Goal: Task Accomplishment & Management: Complete application form

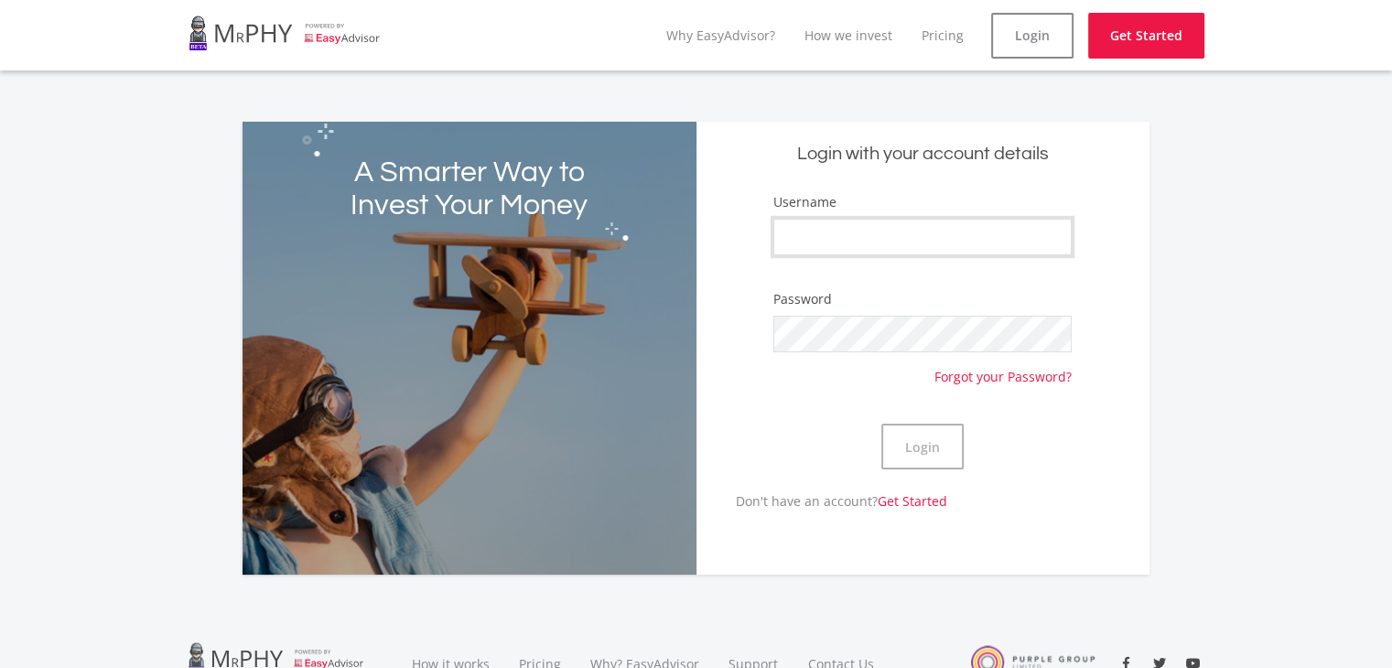
click at [839, 236] on input "Username" at bounding box center [922, 237] width 298 height 37
type input "Biancadamson"
click at [929, 447] on button "Login" at bounding box center [922, 447] width 82 height 46
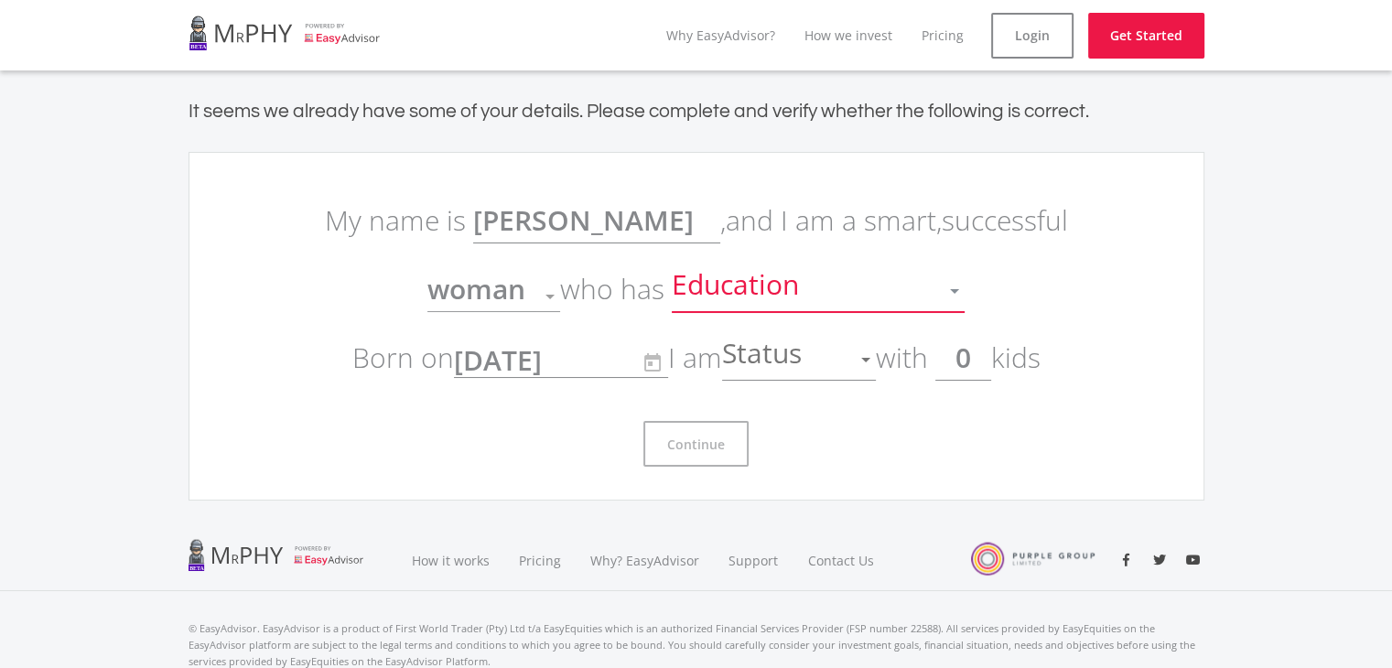
click at [806, 289] on div "Education" at bounding box center [804, 291] width 265 height 35
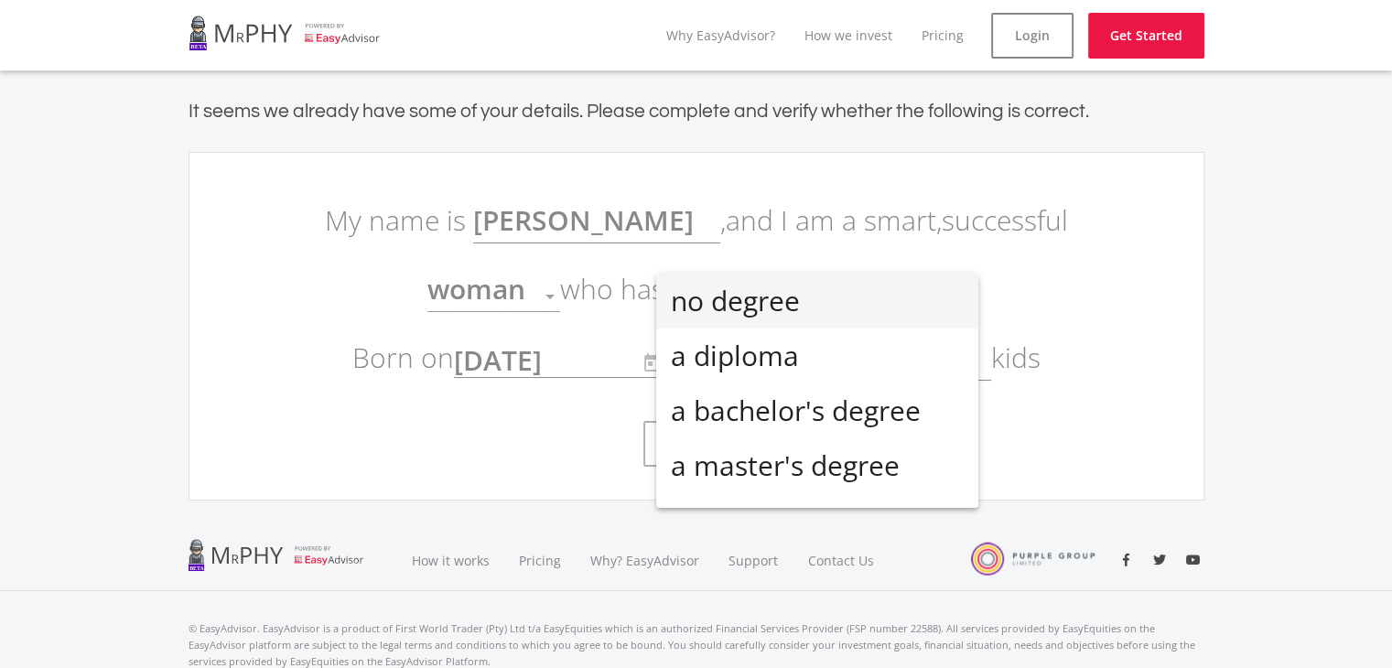
click at [816, 255] on div at bounding box center [696, 334] width 1392 height 668
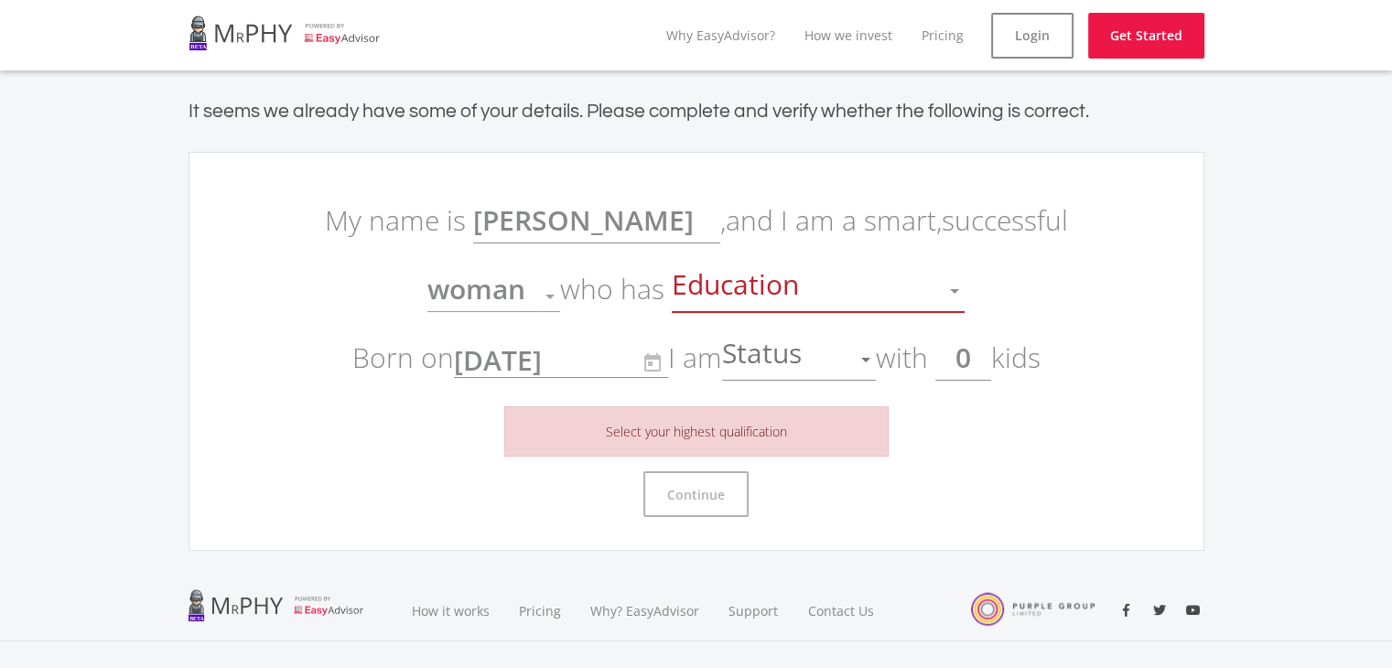
click at [812, 279] on div "Education" at bounding box center [804, 291] width 265 height 35
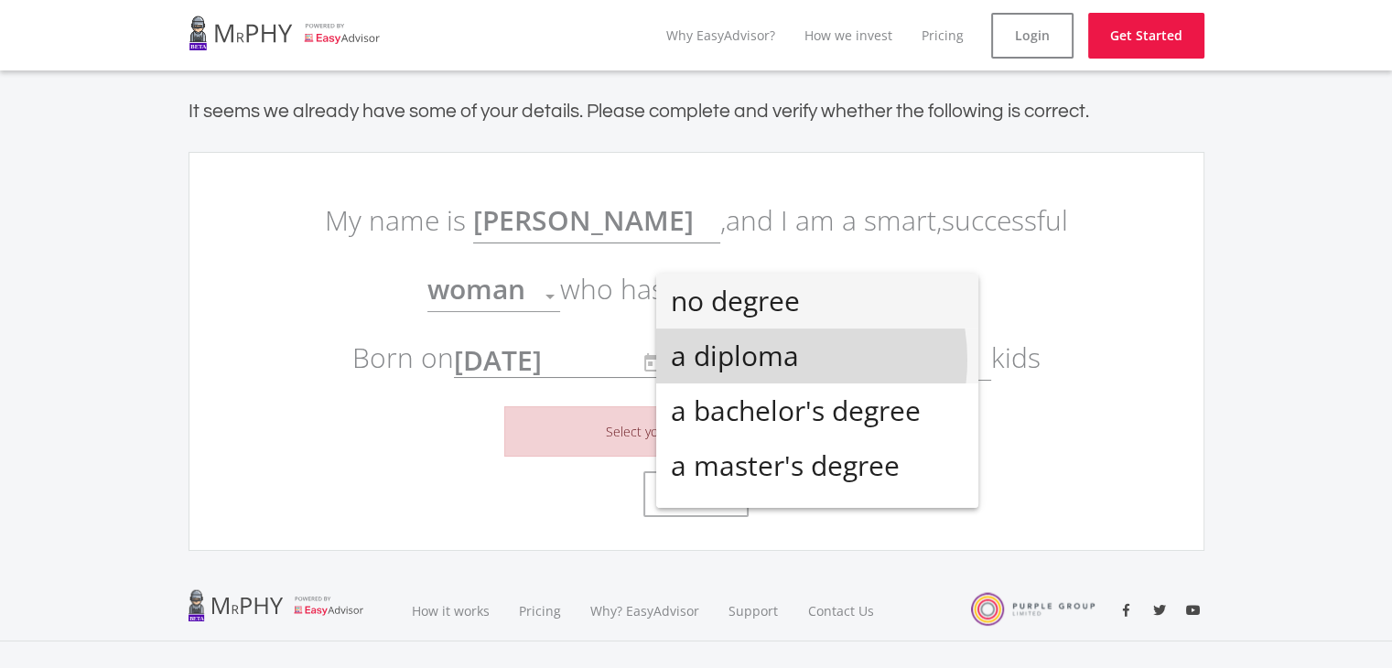
click at [773, 360] on span "a diploma" at bounding box center [817, 356] width 293 height 55
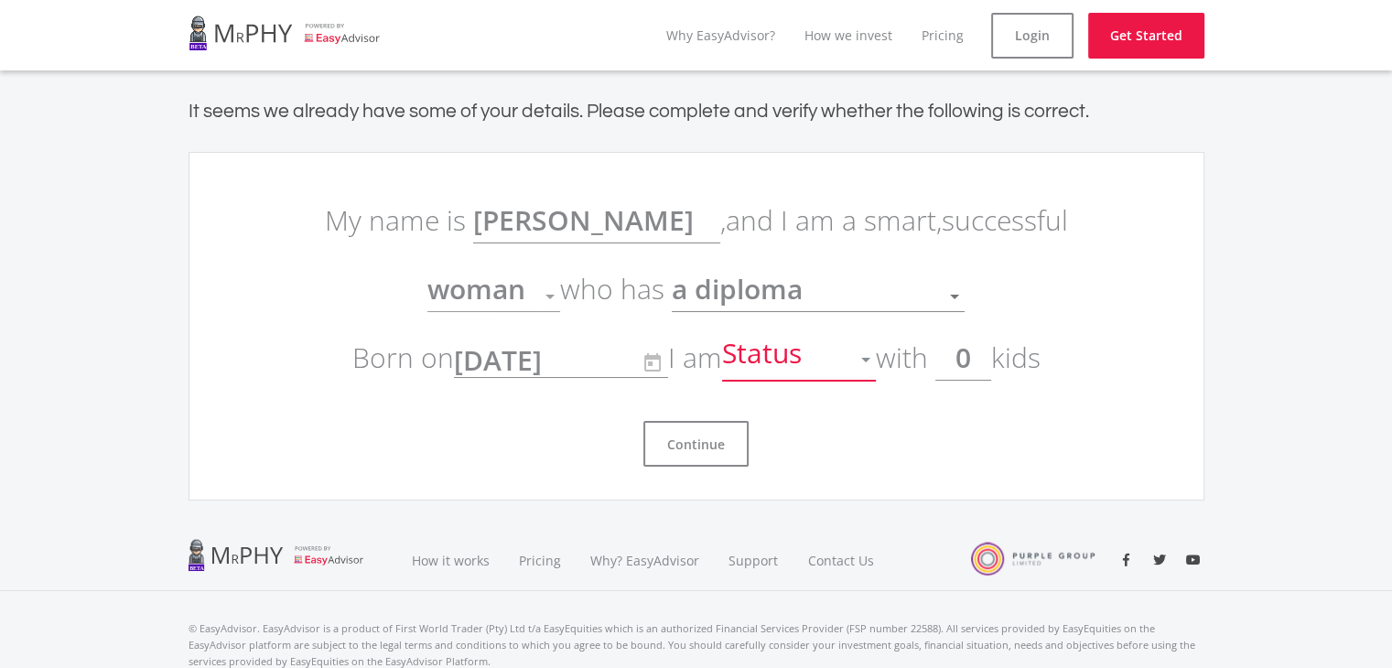
click at [789, 345] on span "Status" at bounding box center [764, 359] width 84 height 35
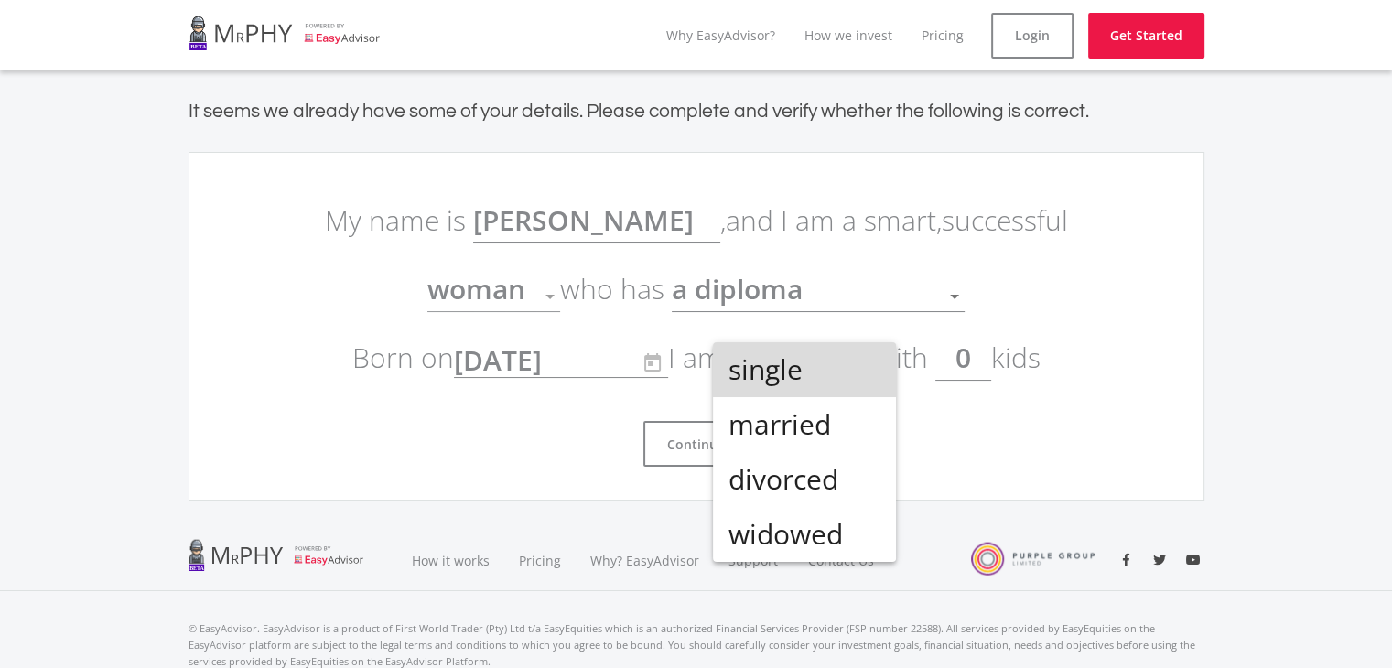
click at [787, 373] on span "single" at bounding box center [805, 369] width 154 height 55
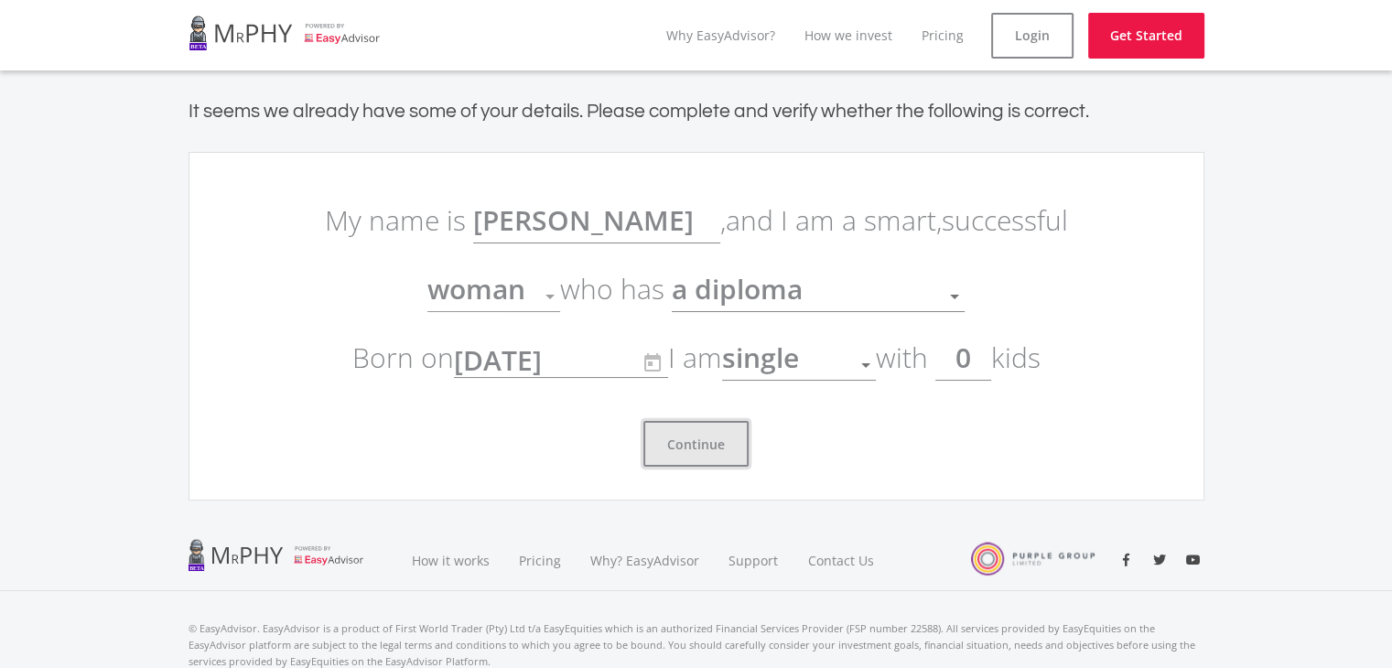
click at [708, 448] on button "Continue" at bounding box center [695, 444] width 105 height 46
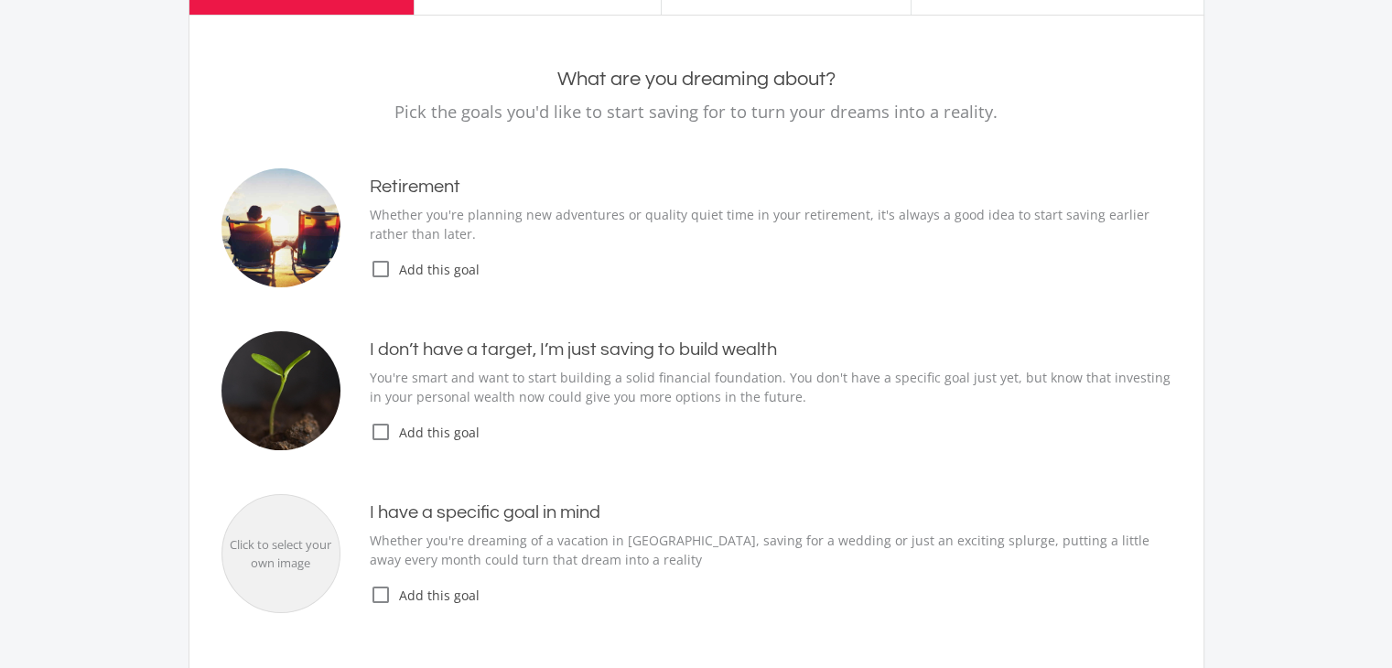
scroll to position [146, 0]
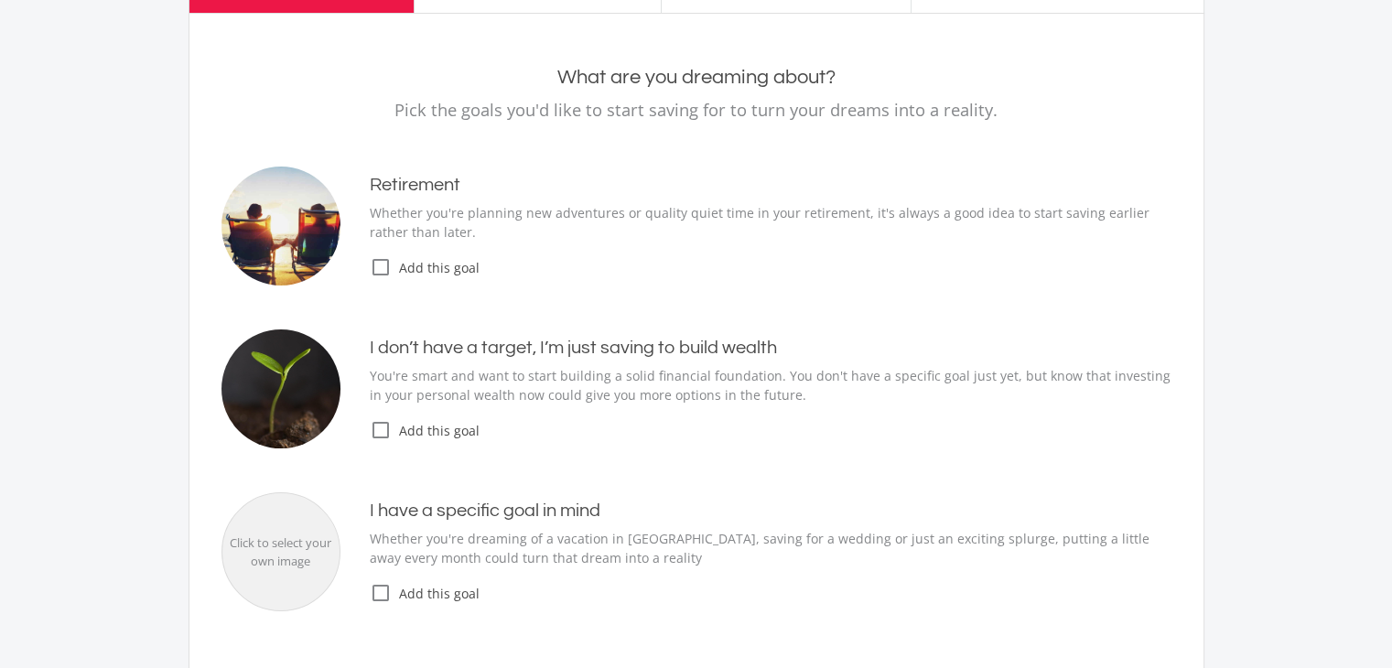
click at [381, 429] on icon "check_box_outline_blank" at bounding box center [381, 430] width 22 height 22
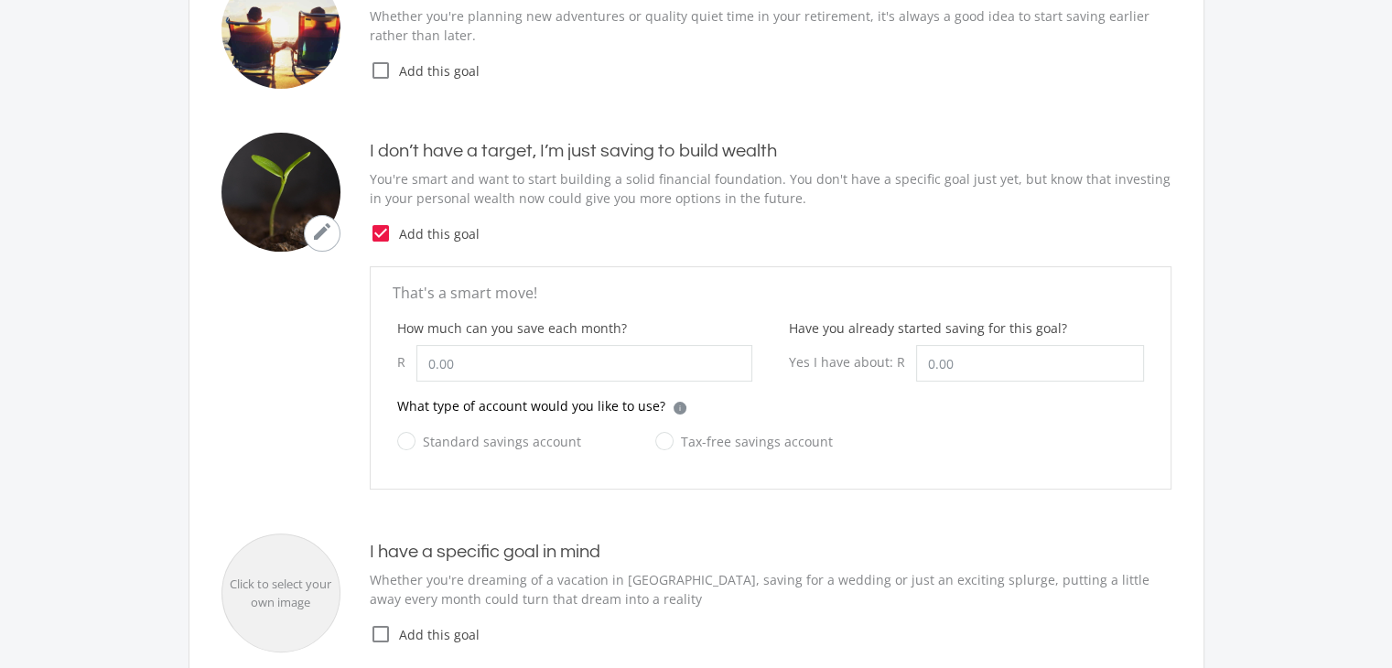
scroll to position [344, 0]
click at [454, 360] on input "How much can you save each month?" at bounding box center [584, 362] width 336 height 37
type input "1,000.00"
click at [957, 359] on input "Have you already started saving for this goal?" at bounding box center [1030, 362] width 228 height 37
type input "1,000.00"
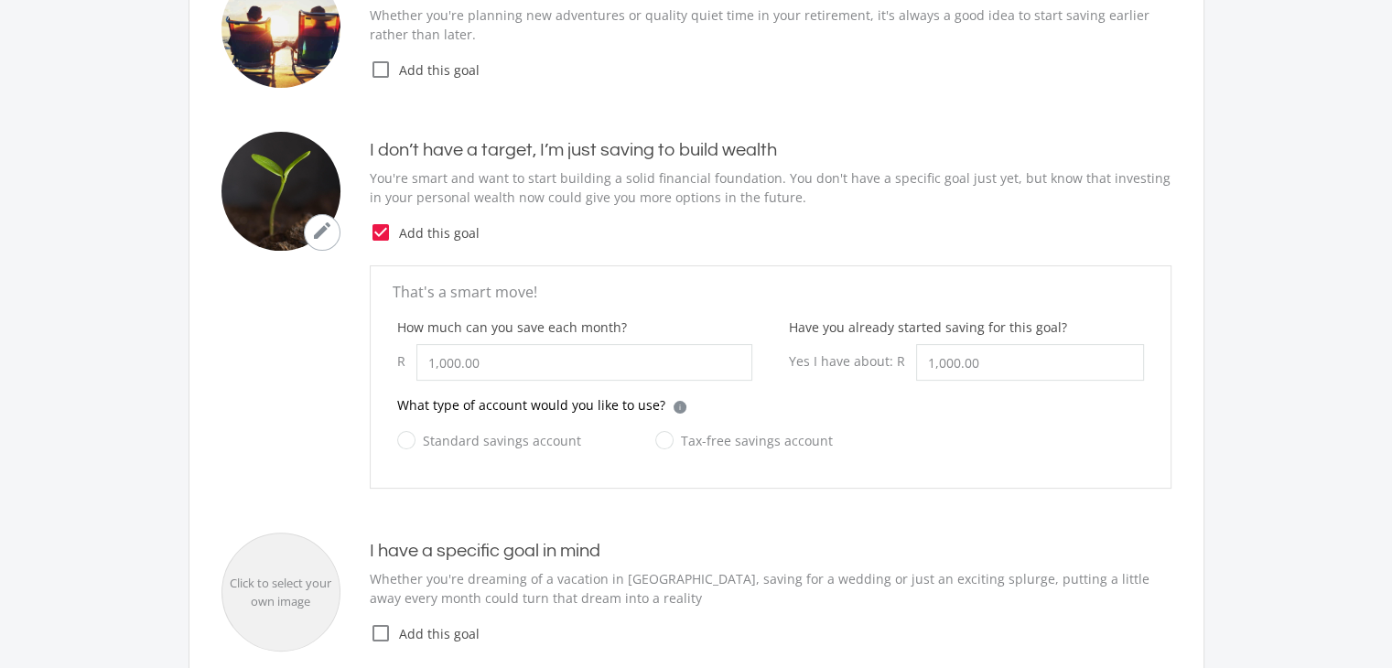
click at [402, 440] on label "Standard savings account" at bounding box center [489, 440] width 184 height 23
click at [402, 440] on input "Standard savings account" at bounding box center [471, 451] width 184 height 37
radio input "true"
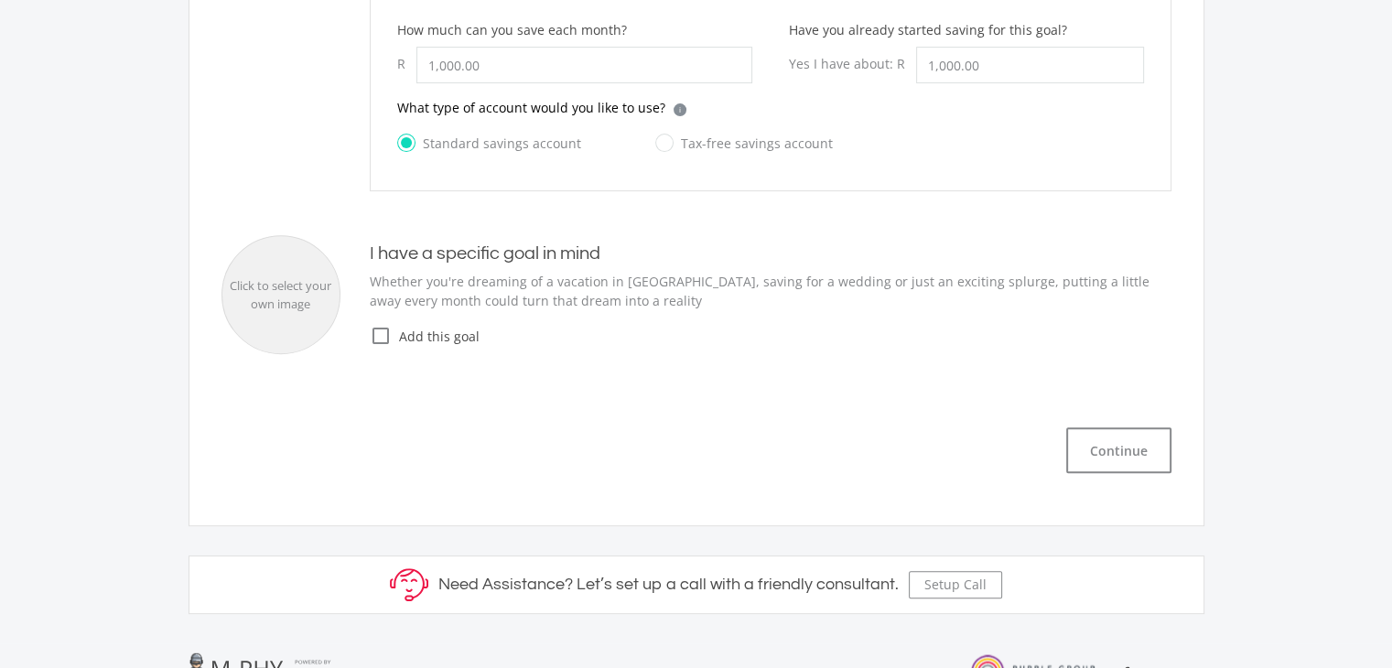
scroll to position [648, 0]
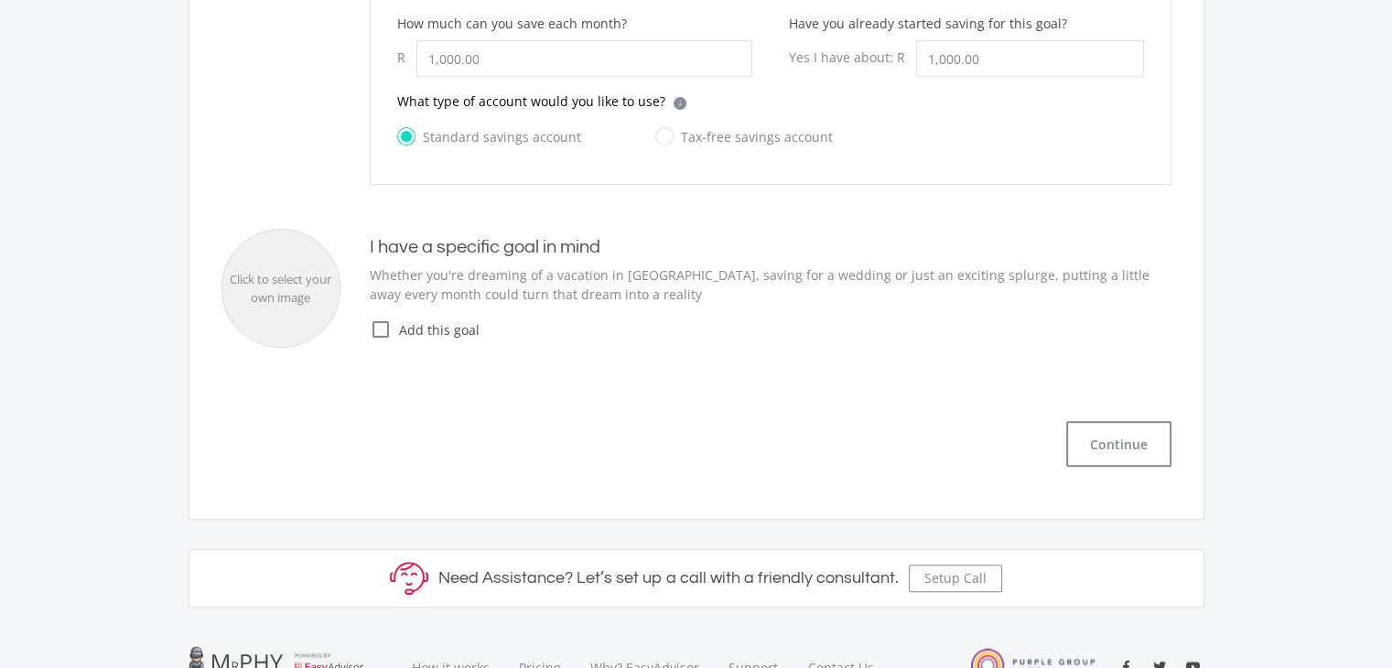
click at [376, 330] on icon "check_box_outline_blank" at bounding box center [381, 330] width 22 height 22
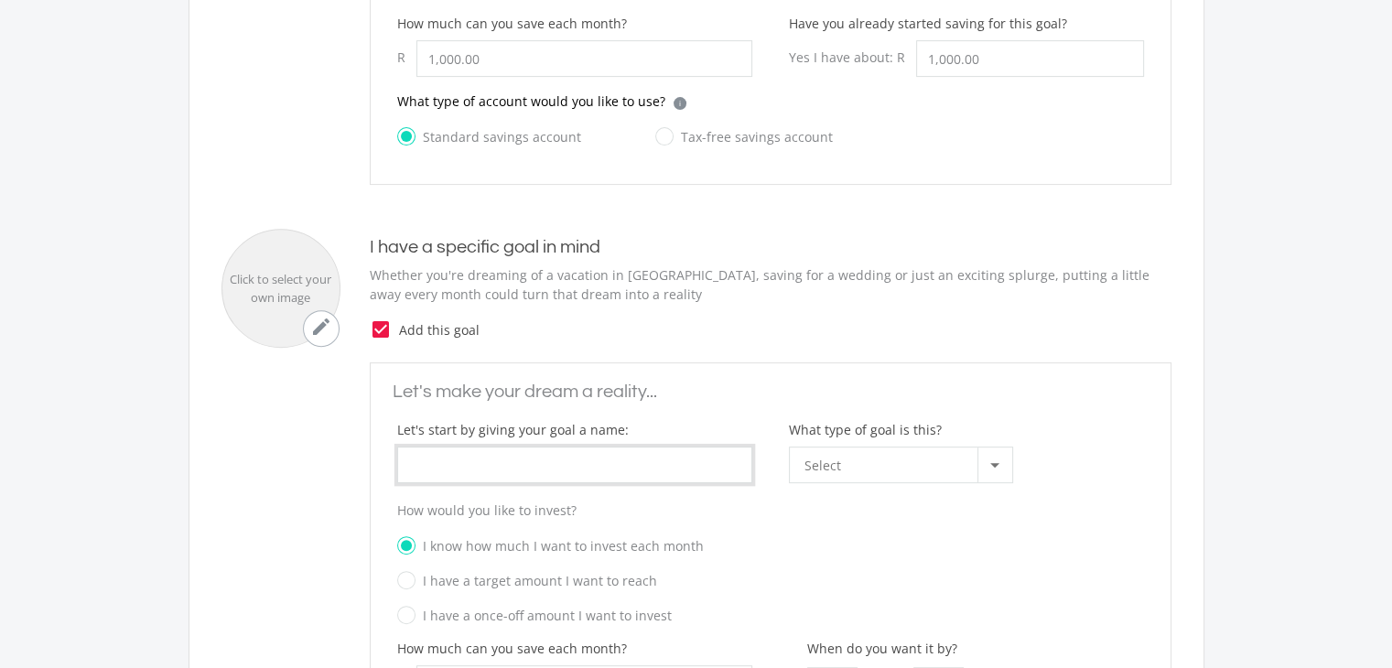
click at [572, 460] on input "What type of goal is this?" at bounding box center [574, 465] width 355 height 37
type input "House"
click at [906, 463] on div "Select" at bounding box center [891, 465] width 173 height 35
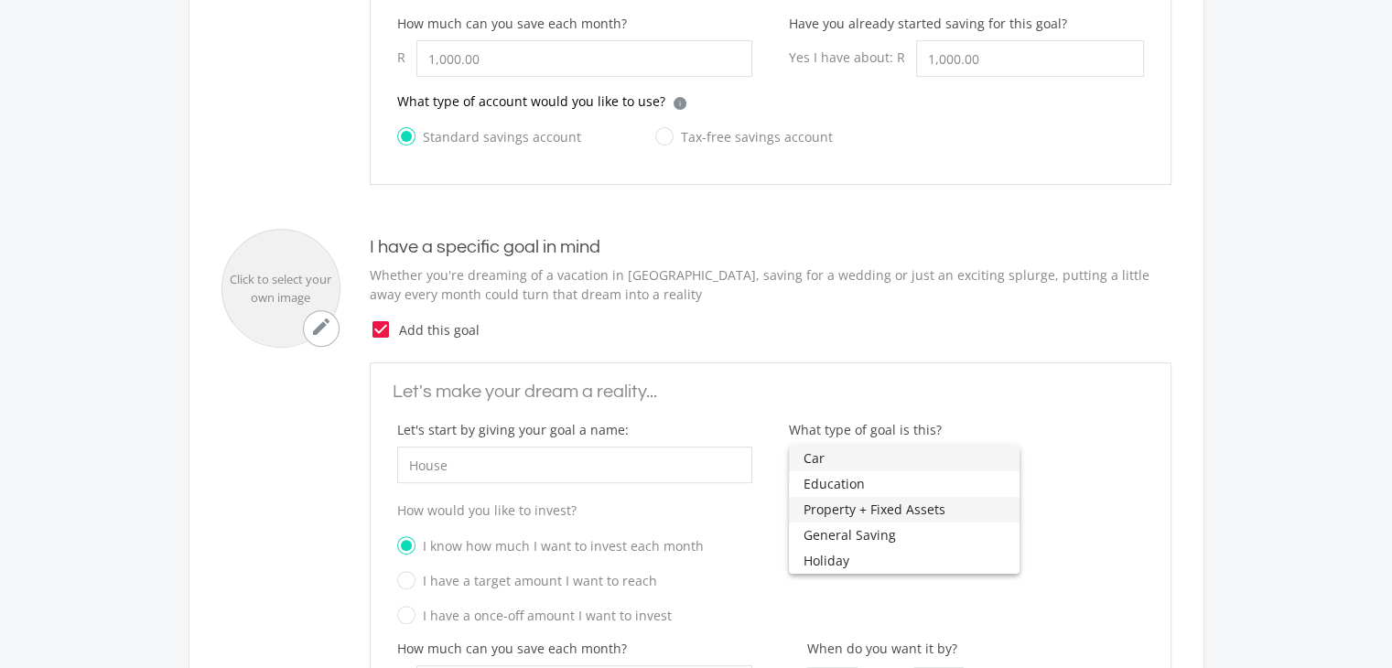
click at [895, 503] on span "Property + Fixed Assets" at bounding box center [904, 510] width 201 height 26
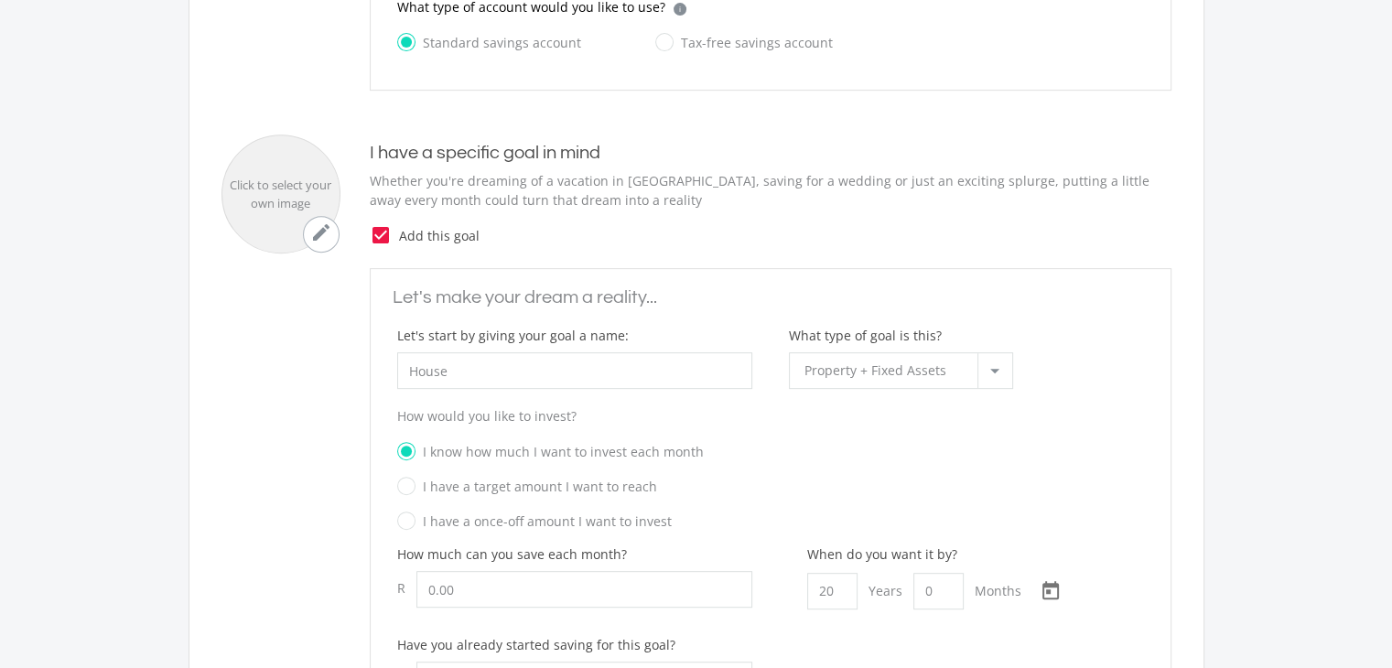
scroll to position [752, 0]
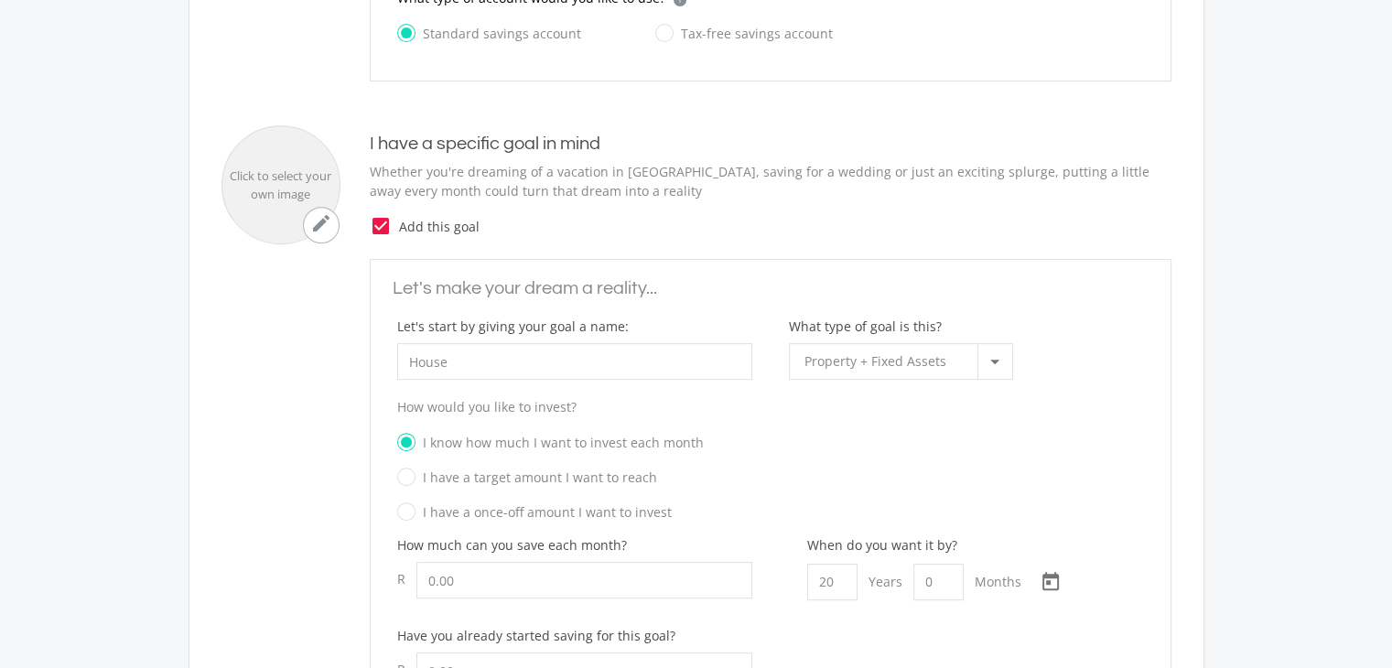
click at [403, 477] on label "I have a target amount I want to reach" at bounding box center [527, 477] width 260 height 23
click at [403, 477] on input "I have a target amount I want to reach" at bounding box center [752, 483] width 747 height 27
radio input "true"
radio input "false"
click at [466, 575] on input "How much can you save each month?" at bounding box center [584, 580] width 336 height 37
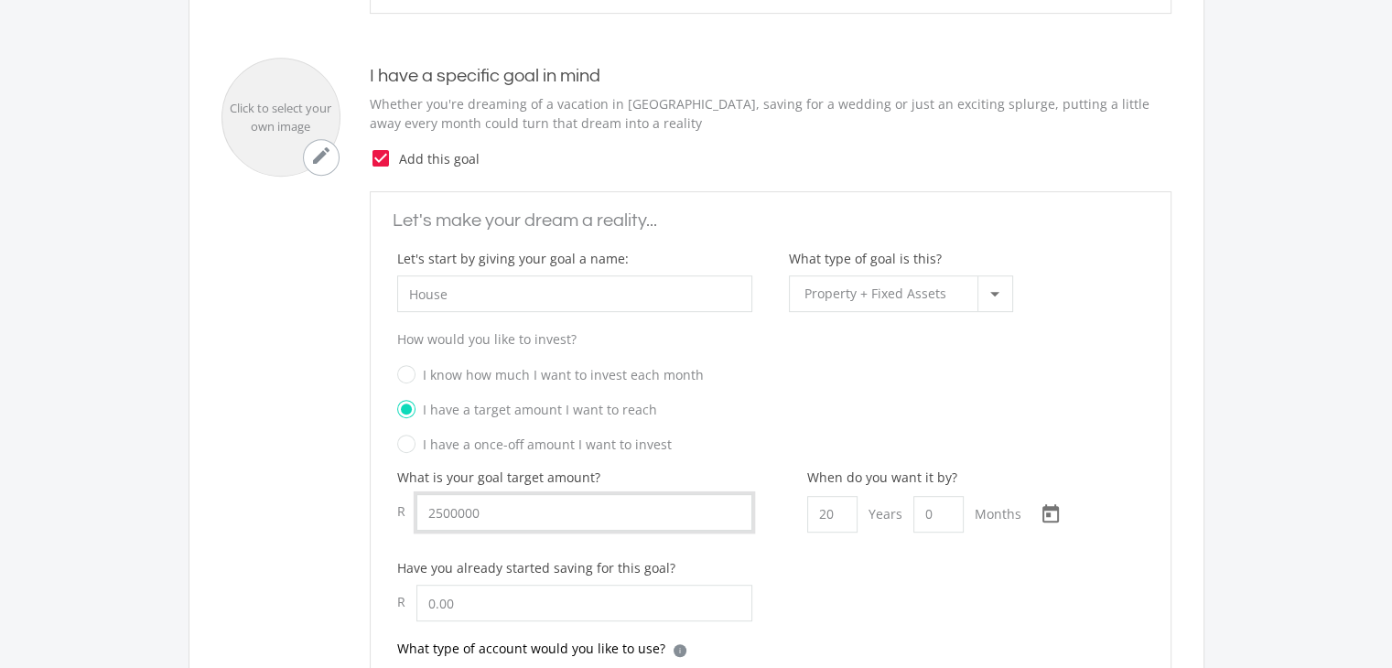
scroll to position [823, 0]
type input "2,500,000.00"
click at [835, 508] on input "20" at bounding box center [832, 510] width 50 height 37
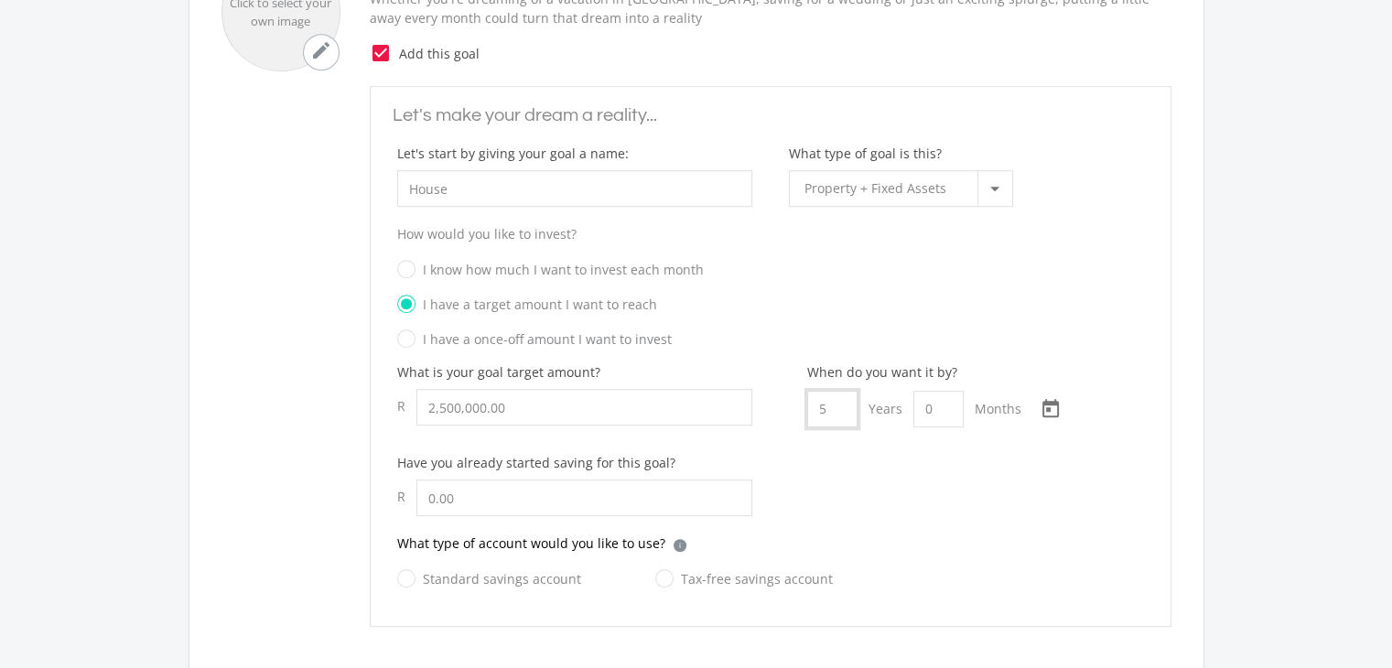
scroll to position [959, 0]
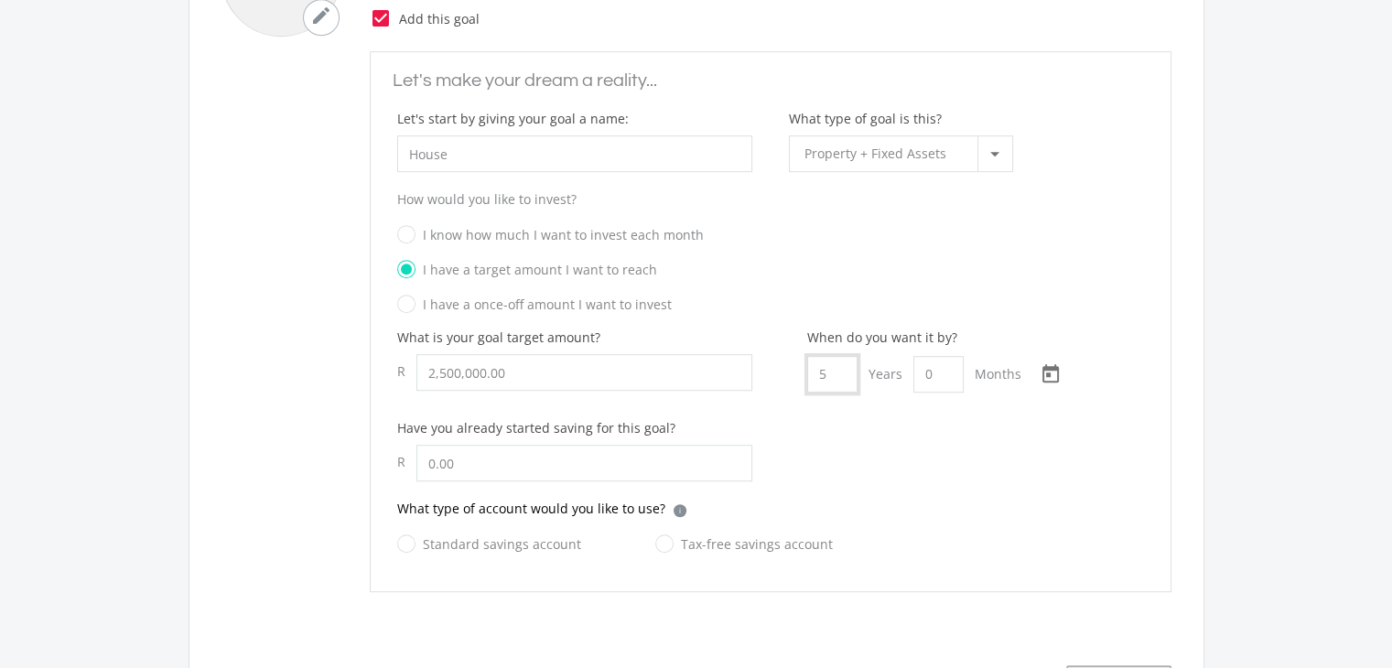
type input "5"
click at [406, 538] on label "Standard savings account" at bounding box center [489, 544] width 184 height 23
click at [406, 538] on input "Standard savings account" at bounding box center [471, 554] width 184 height 37
radio input "true"
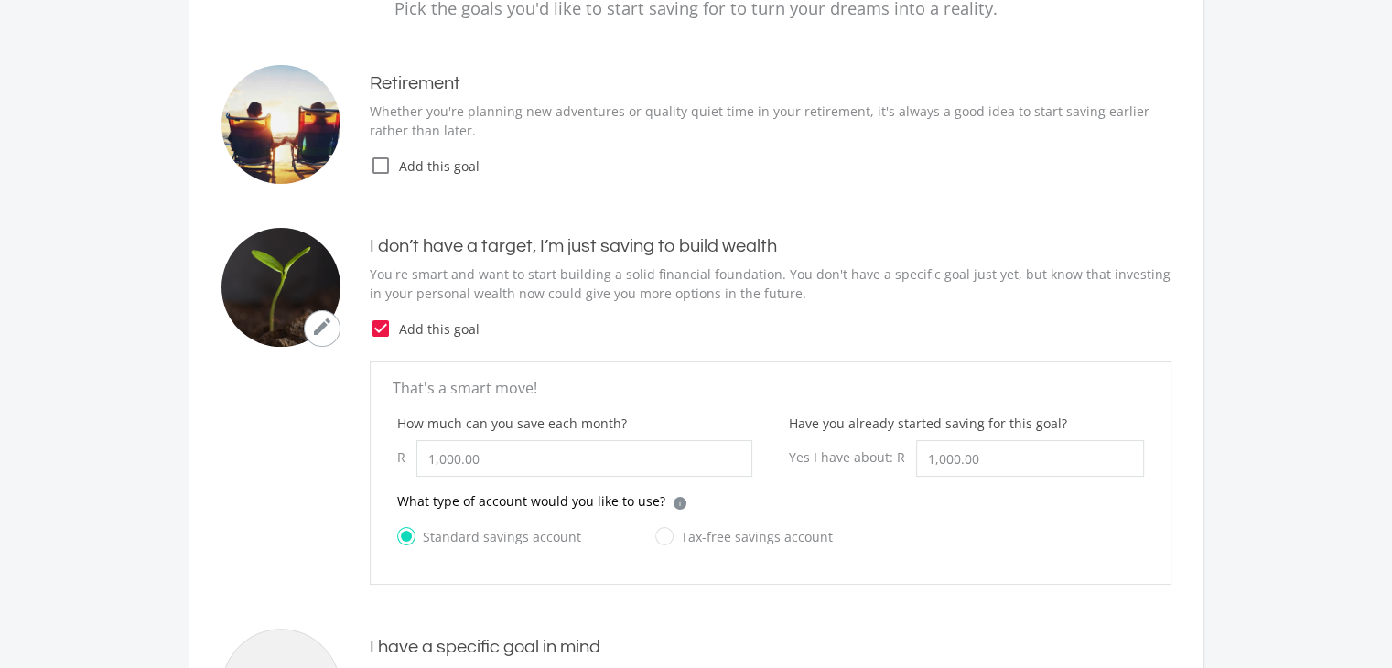
scroll to position [194, 0]
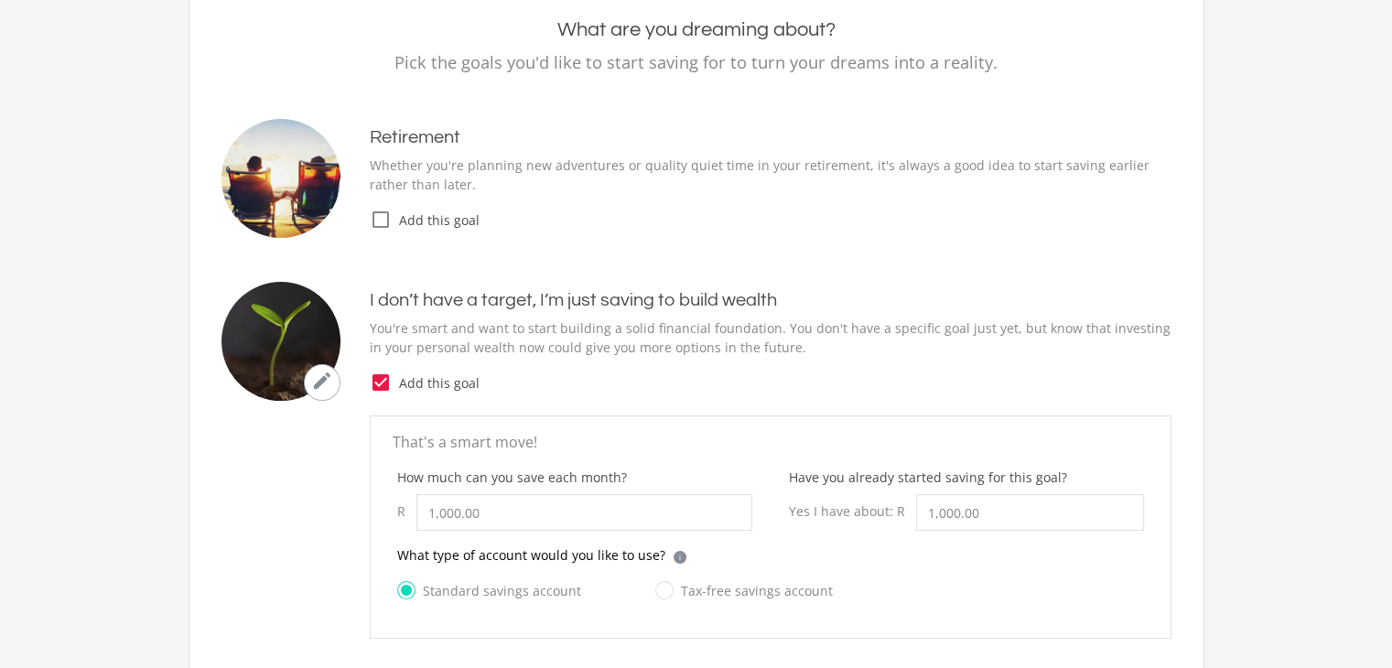
click at [376, 210] on icon "check_box_outline_blank" at bounding box center [381, 220] width 22 height 22
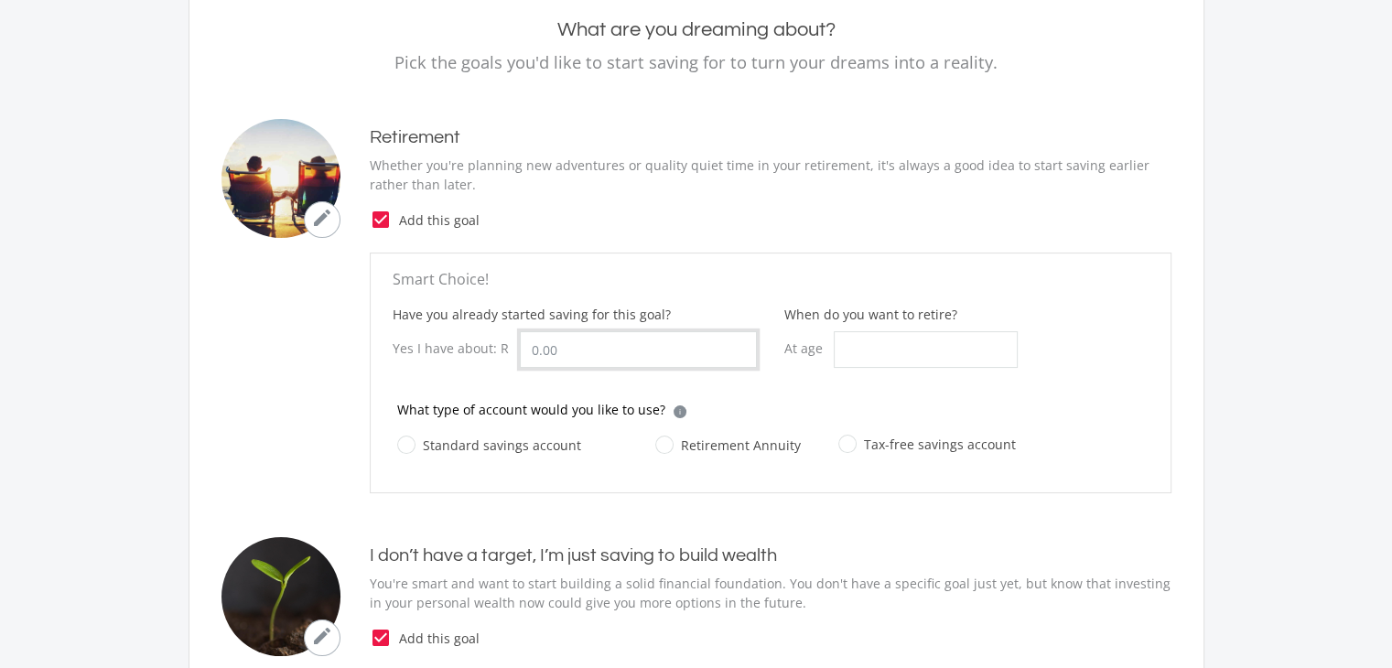
click at [564, 345] on input "Have you already started saving for this goal?" at bounding box center [638, 349] width 237 height 37
type input "1,000.00"
click at [873, 339] on input "When do you want to retire?" at bounding box center [926, 349] width 184 height 37
type input "50"
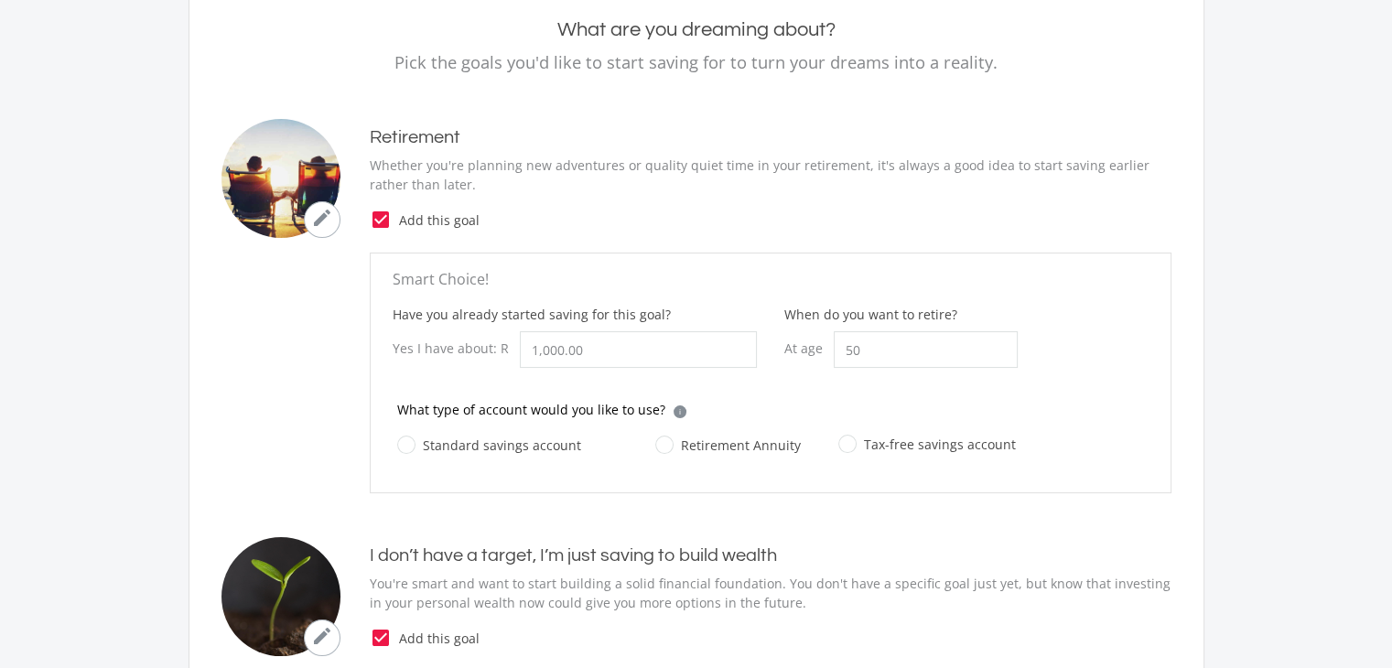
click at [662, 444] on label "Retirement Annuity" at bounding box center [728, 445] width 146 height 23
click at [662, 444] on input "Retirement Annuity" at bounding box center [710, 456] width 146 height 37
radio input "true"
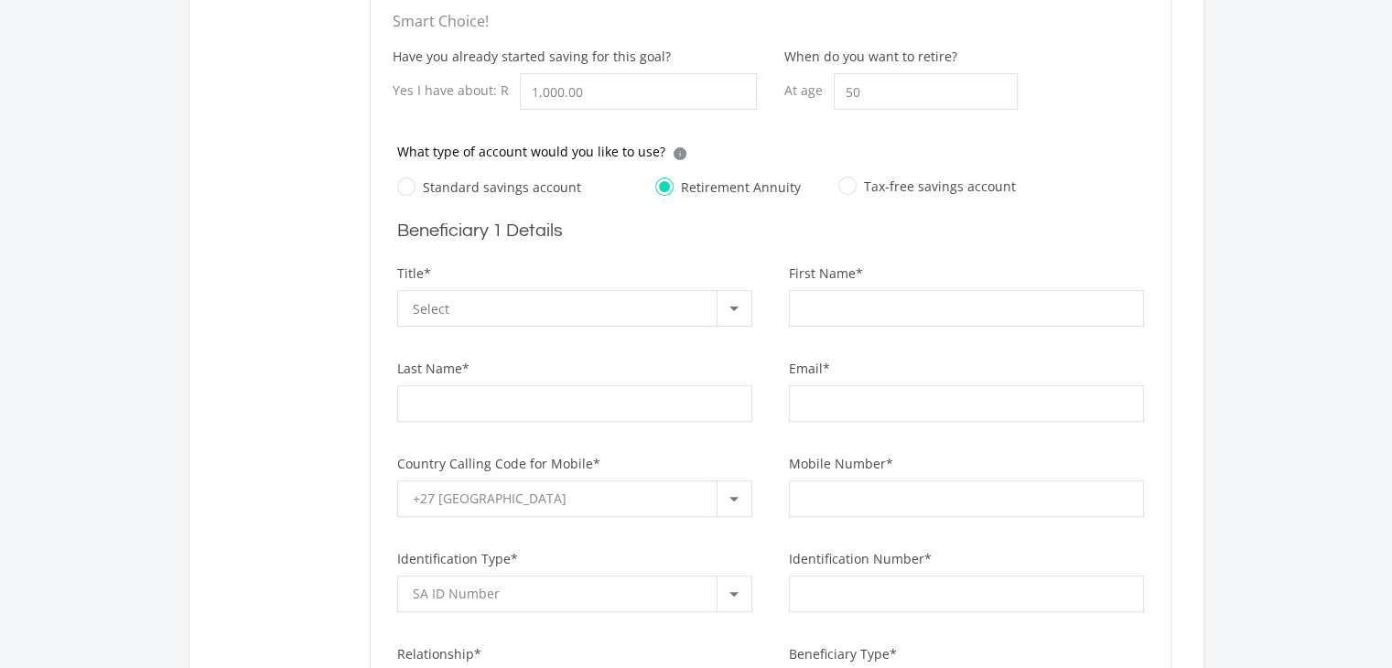
scroll to position [454, 0]
click at [404, 178] on label "Standard savings account" at bounding box center [489, 185] width 184 height 23
click at [404, 178] on input "Standard savings account" at bounding box center [471, 196] width 184 height 37
radio input "true"
radio input "false"
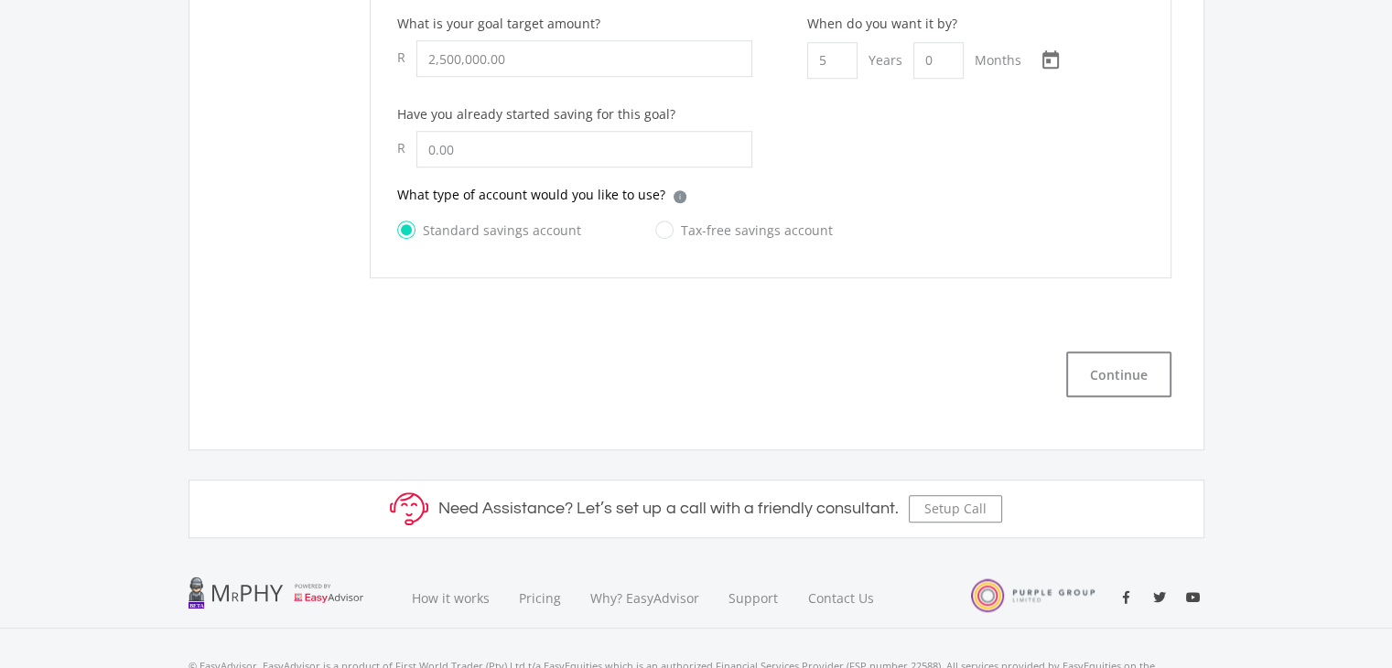
scroll to position [1530, 0]
click at [1107, 363] on button "Continue" at bounding box center [1118, 374] width 105 height 46
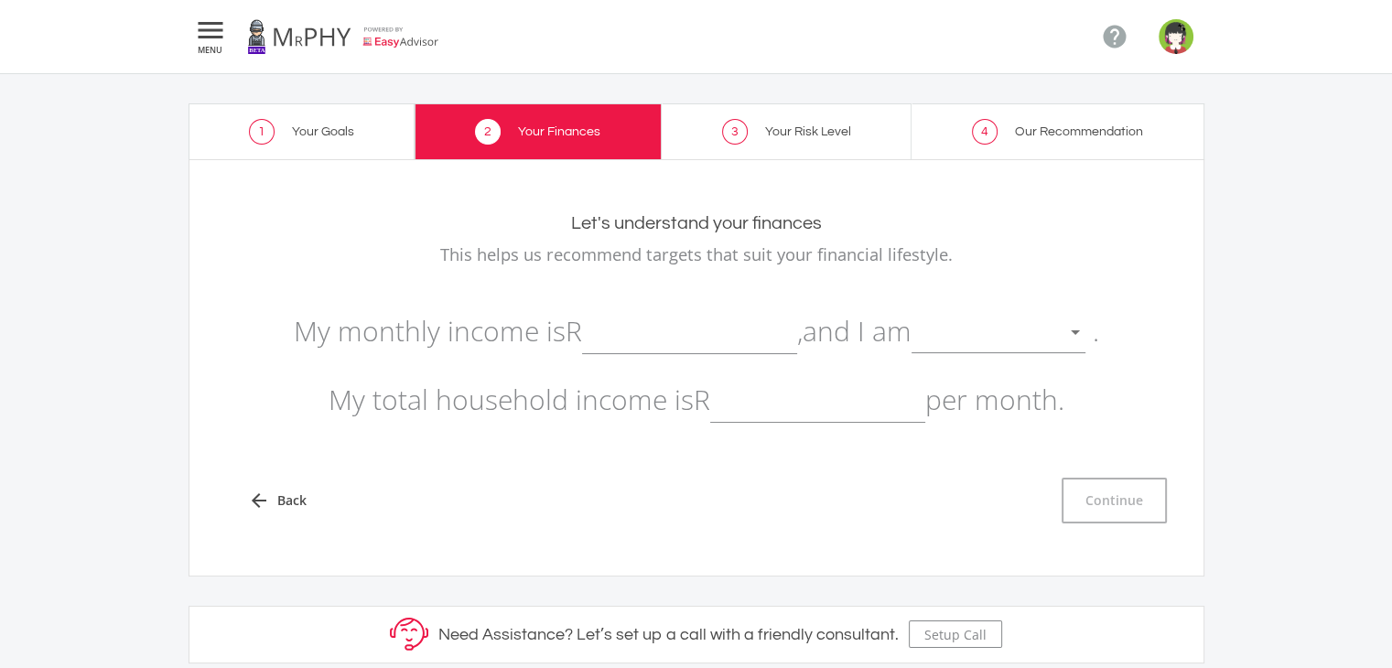
click at [606, 330] on input "text" at bounding box center [689, 331] width 215 height 46
type input "17,000.00"
click at [952, 330] on div at bounding box center [985, 333] width 146 height 35
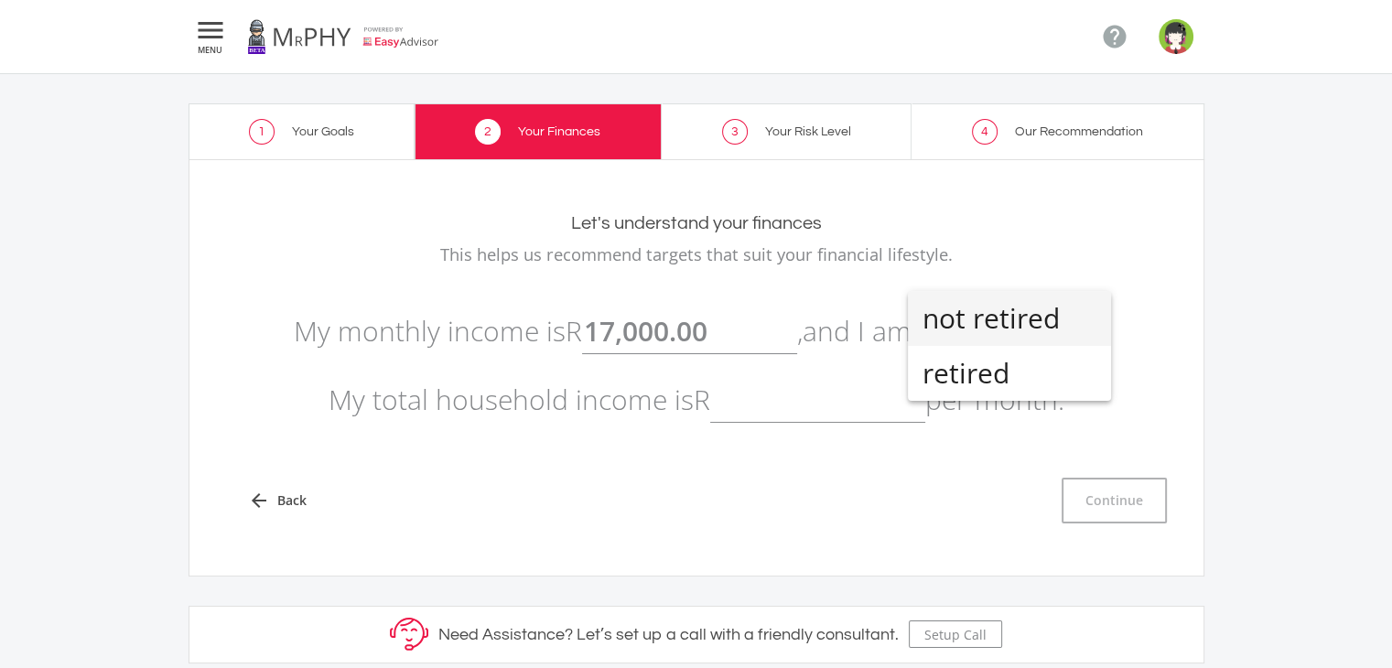
click at [967, 319] on span "not retired" at bounding box center [1010, 318] width 174 height 55
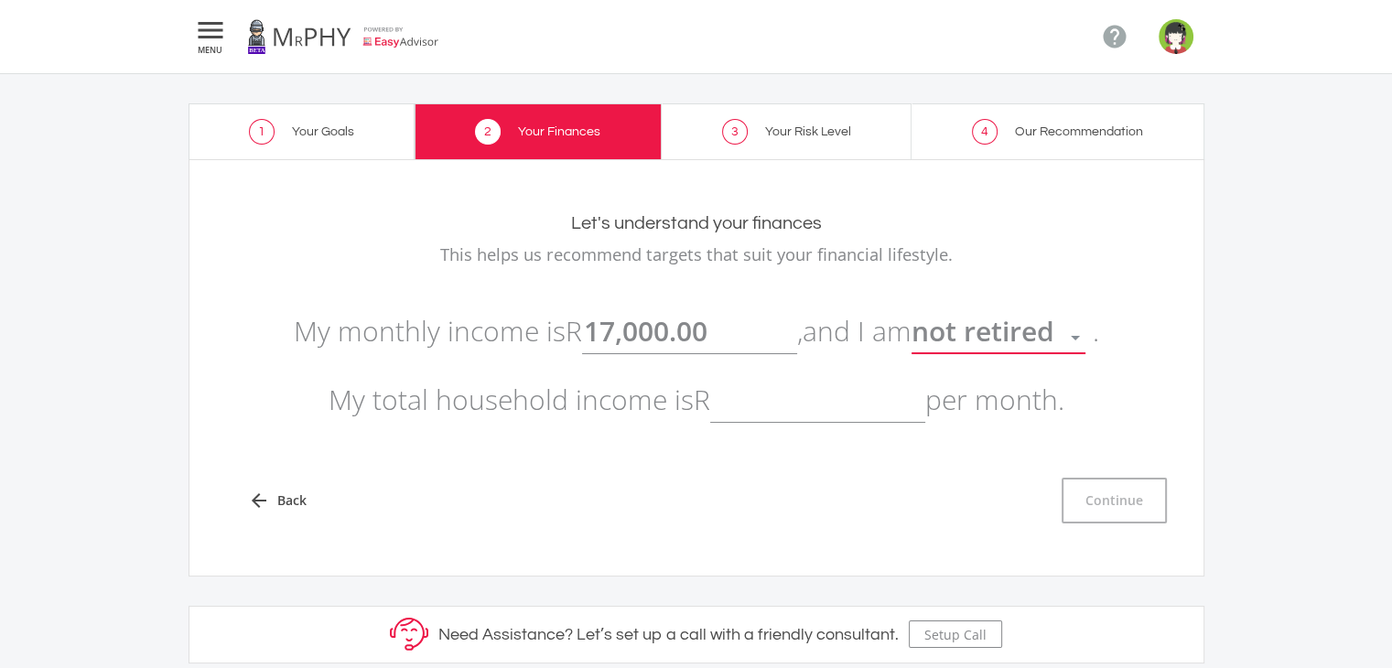
click at [741, 406] on input "text" at bounding box center [817, 400] width 215 height 46
type input "17,000.00"
click at [1102, 496] on button "Continue" at bounding box center [1114, 501] width 105 height 46
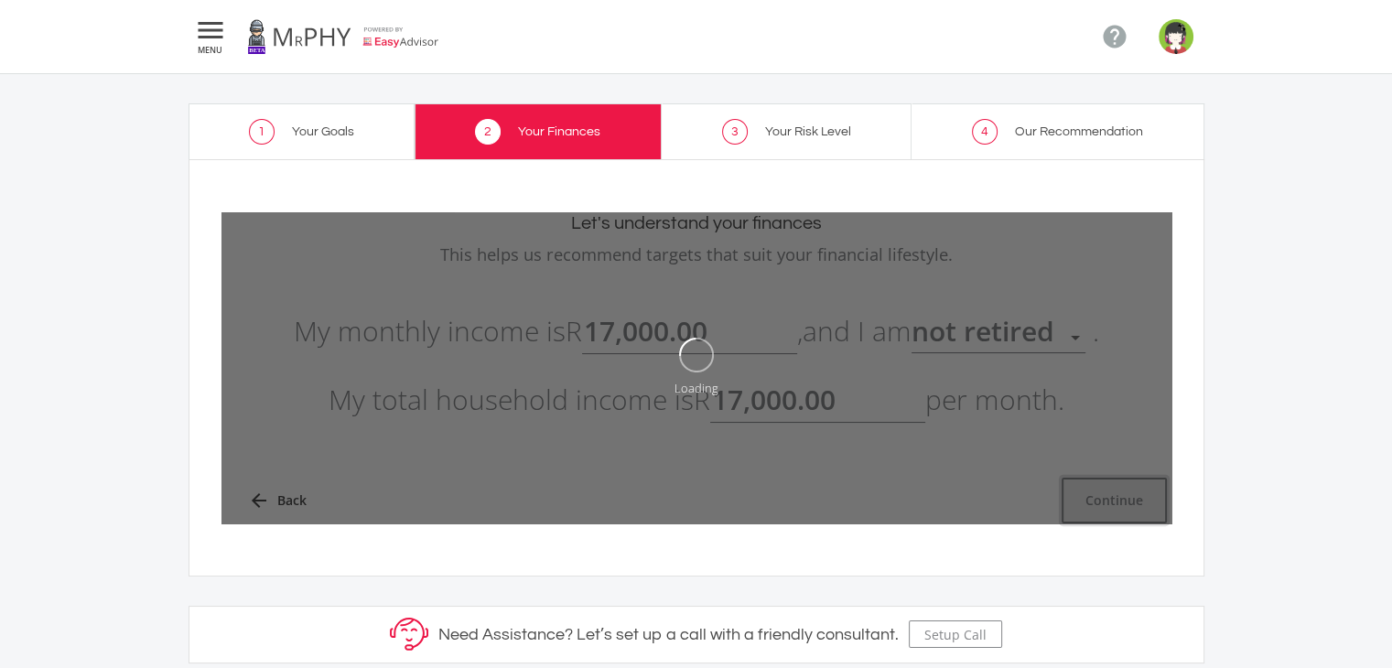
type input "17000"
type input "17,000.00"
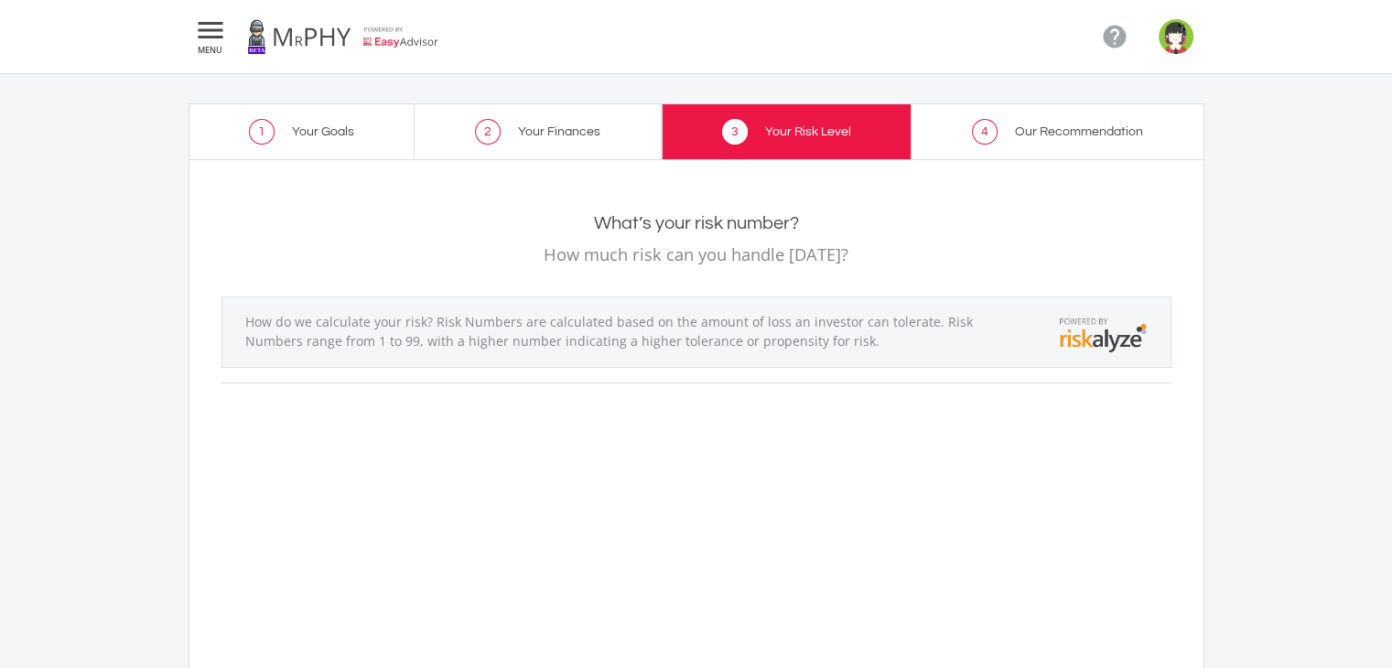
click at [666, 257] on p "How much risk can you handle [DATE]?" at bounding box center [697, 255] width 950 height 26
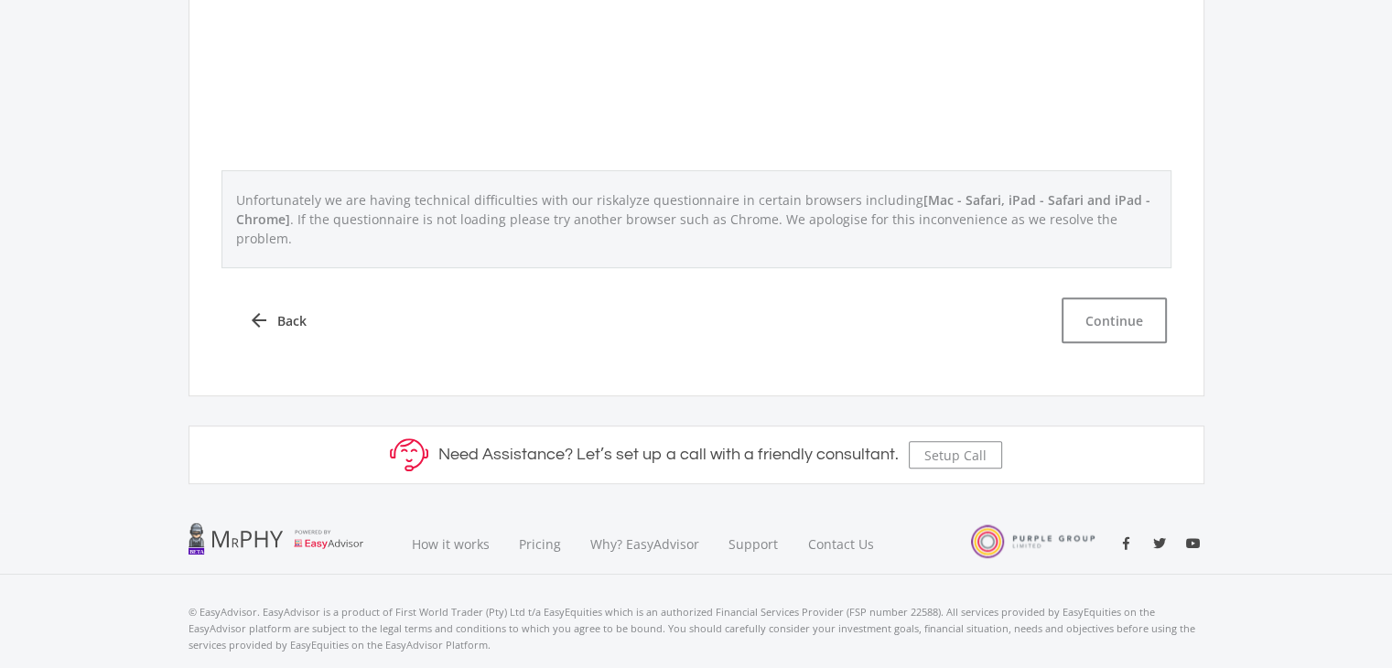
scroll to position [924, 0]
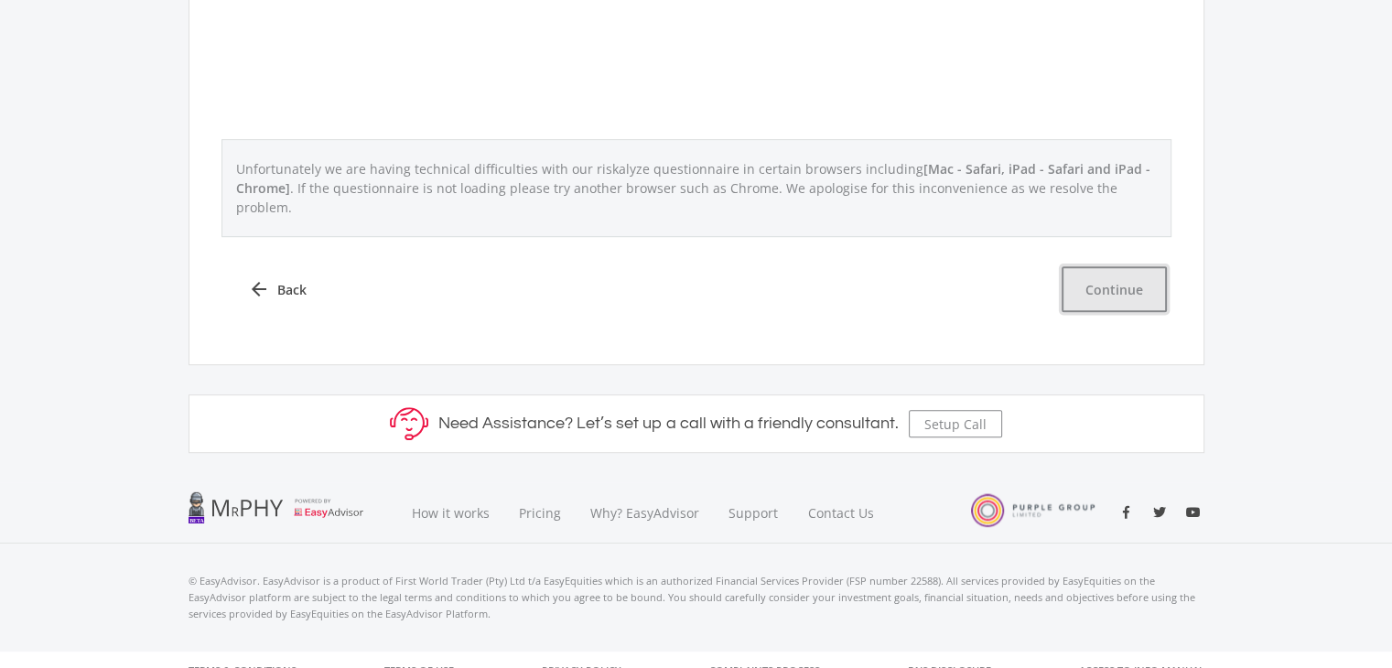
click at [1102, 278] on button "Continue" at bounding box center [1114, 289] width 105 height 46
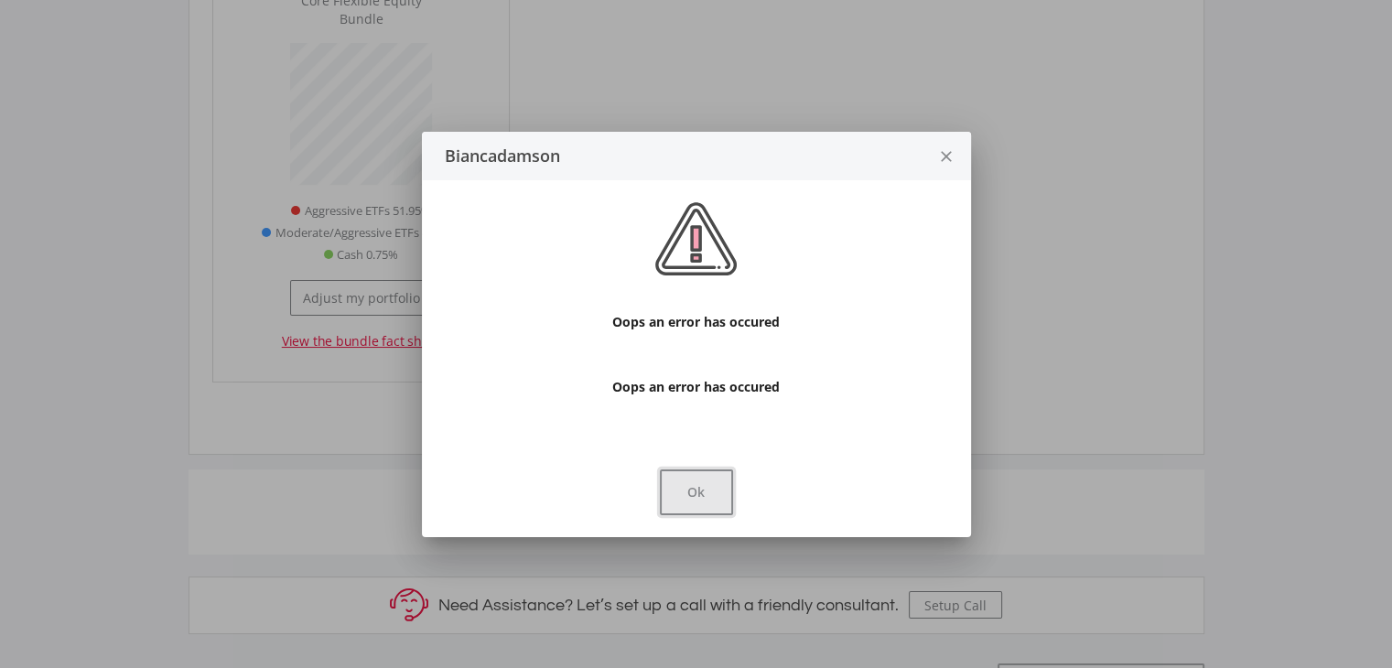
click at [691, 484] on button "Ok" at bounding box center [696, 493] width 73 height 46
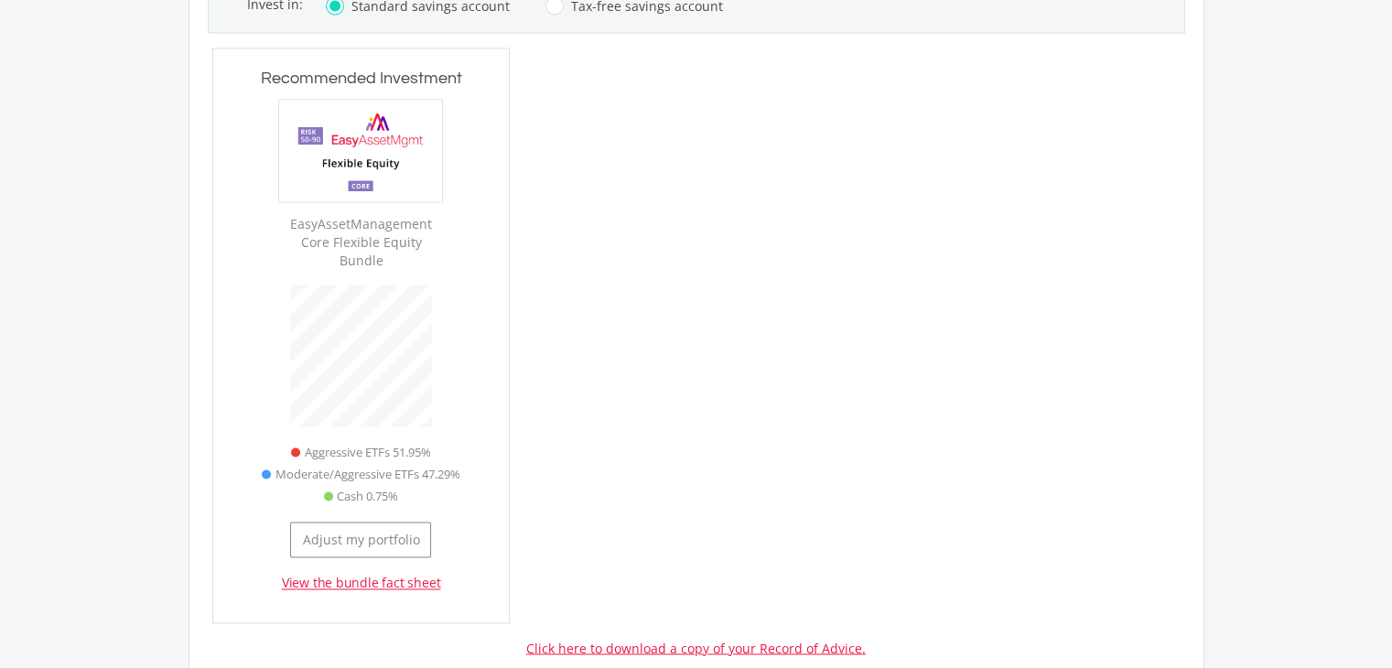
scroll to position [3105, 0]
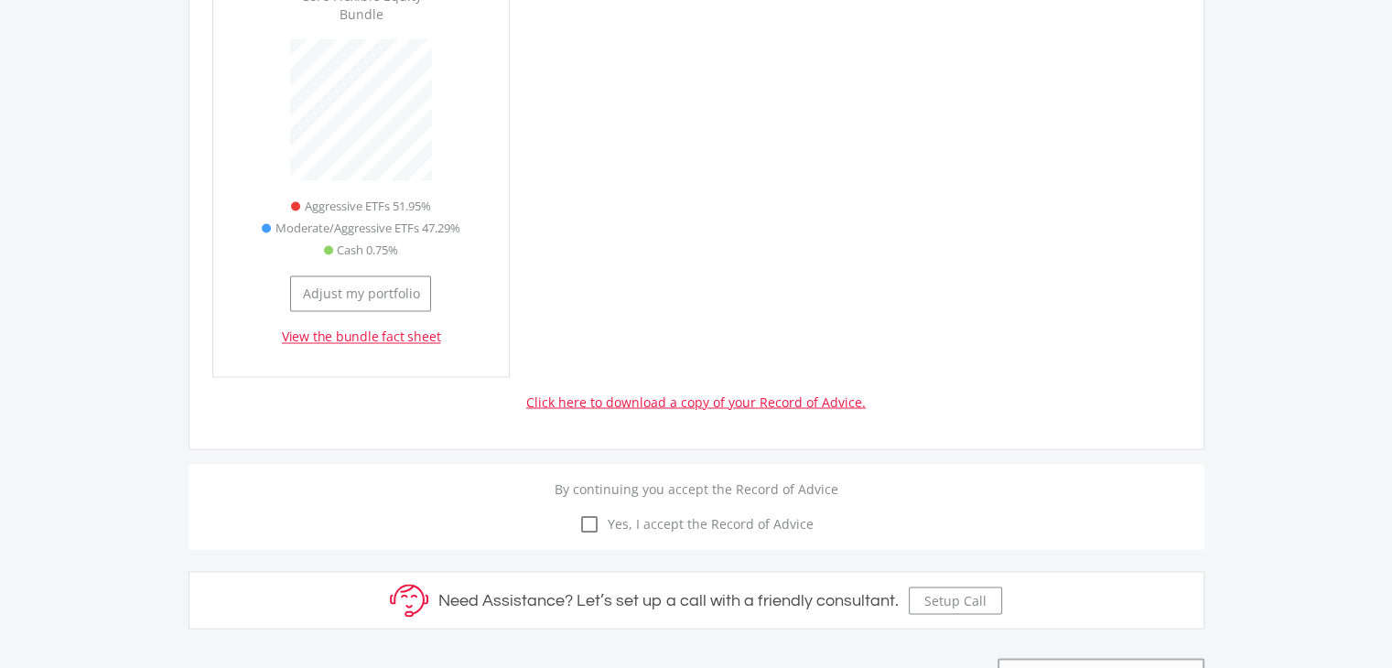
click at [747, 393] on link "Click here to download a copy of your Record of Advice." at bounding box center [696, 401] width 340 height 17
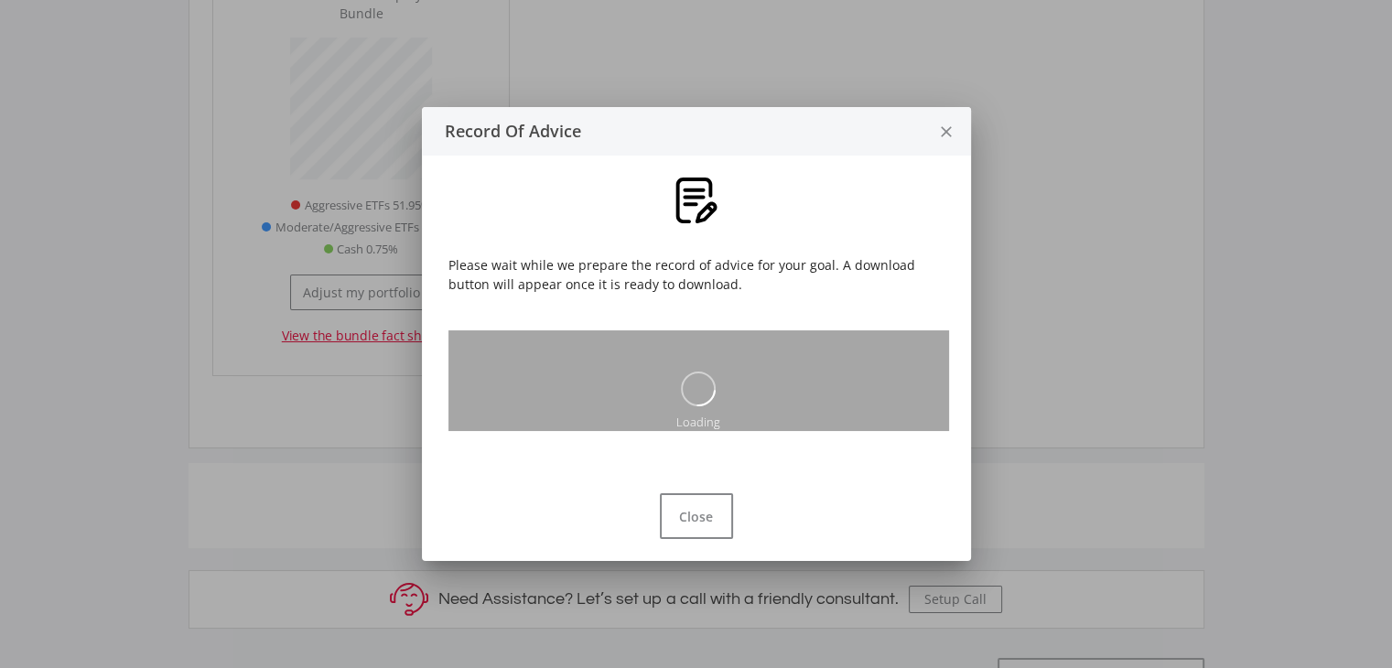
scroll to position [0, 0]
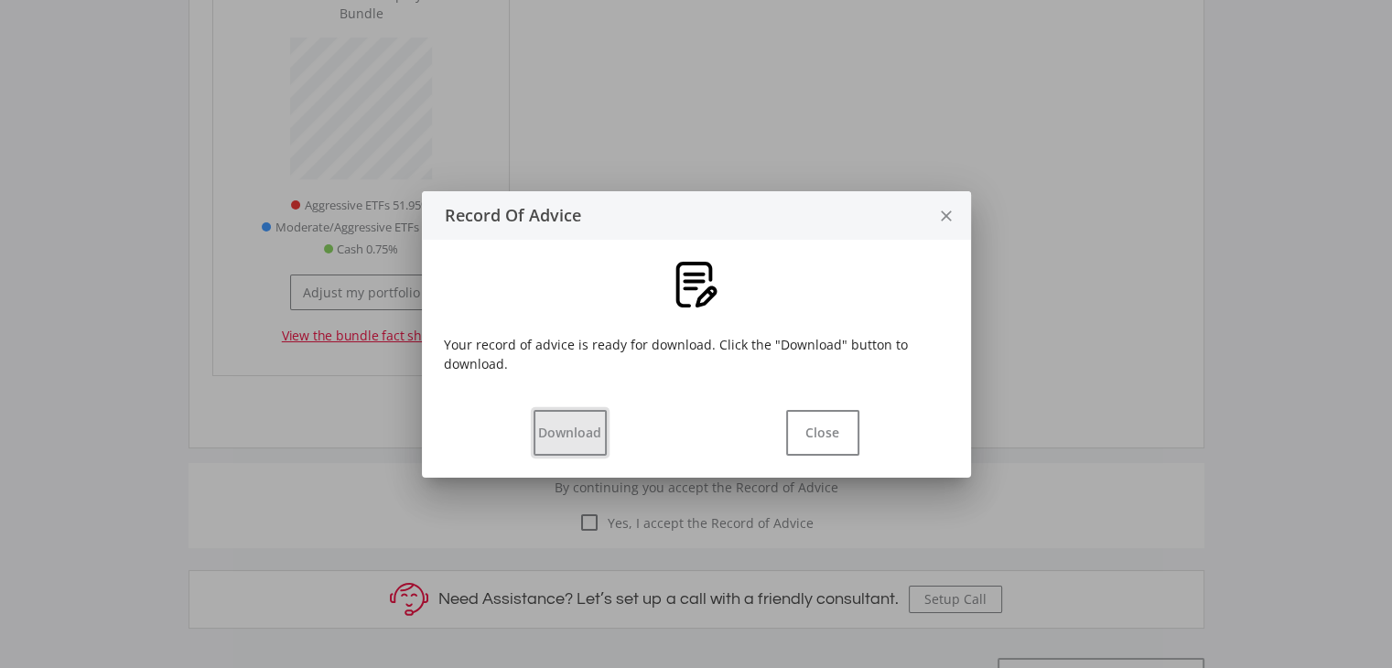
click at [591, 432] on button "Download" at bounding box center [570, 433] width 73 height 46
click at [806, 423] on button "Close" at bounding box center [822, 433] width 73 height 46
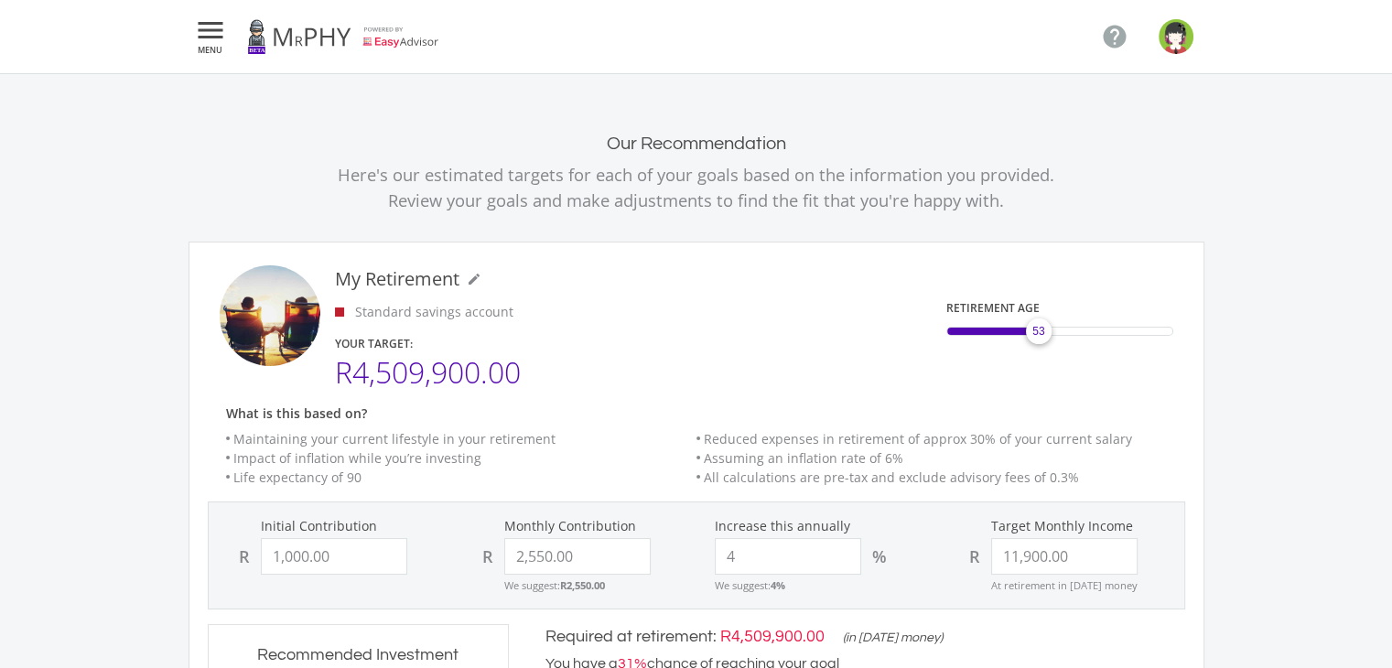
drag, startPoint x: 1030, startPoint y: 330, endPoint x: 1040, endPoint y: 330, distance: 10.1
click at [1040, 330] on span "53" at bounding box center [1039, 331] width 12 height 16
click at [1044, 332] on span "55" at bounding box center [1046, 331] width 12 height 16
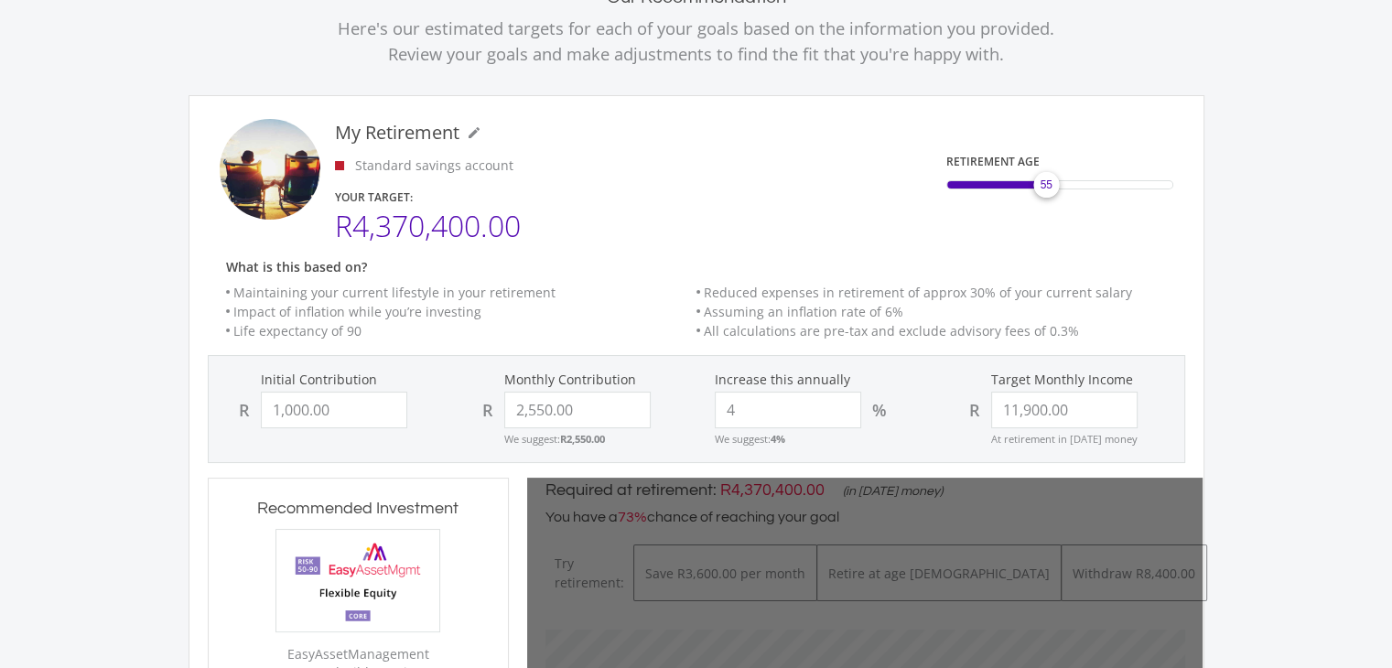
scroll to position [153, 0]
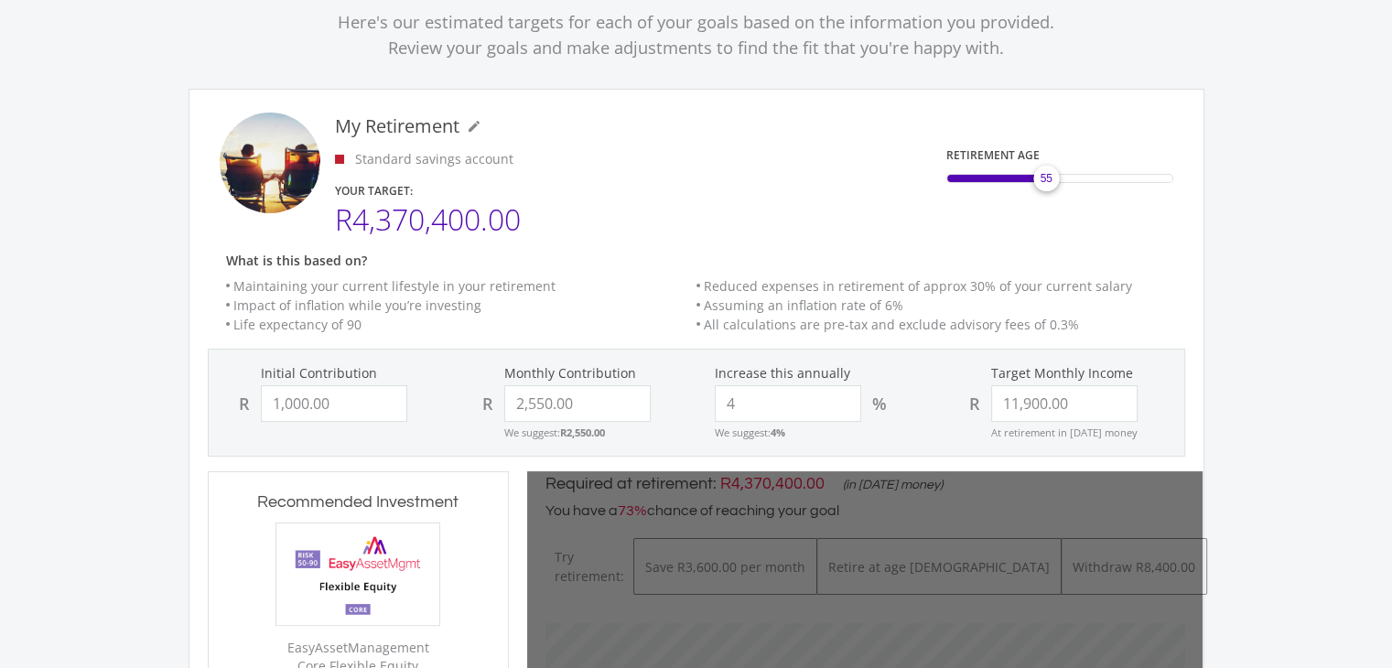
click at [1132, 310] on li "Assuming an inflation rate of 6%" at bounding box center [932, 305] width 470 height 19
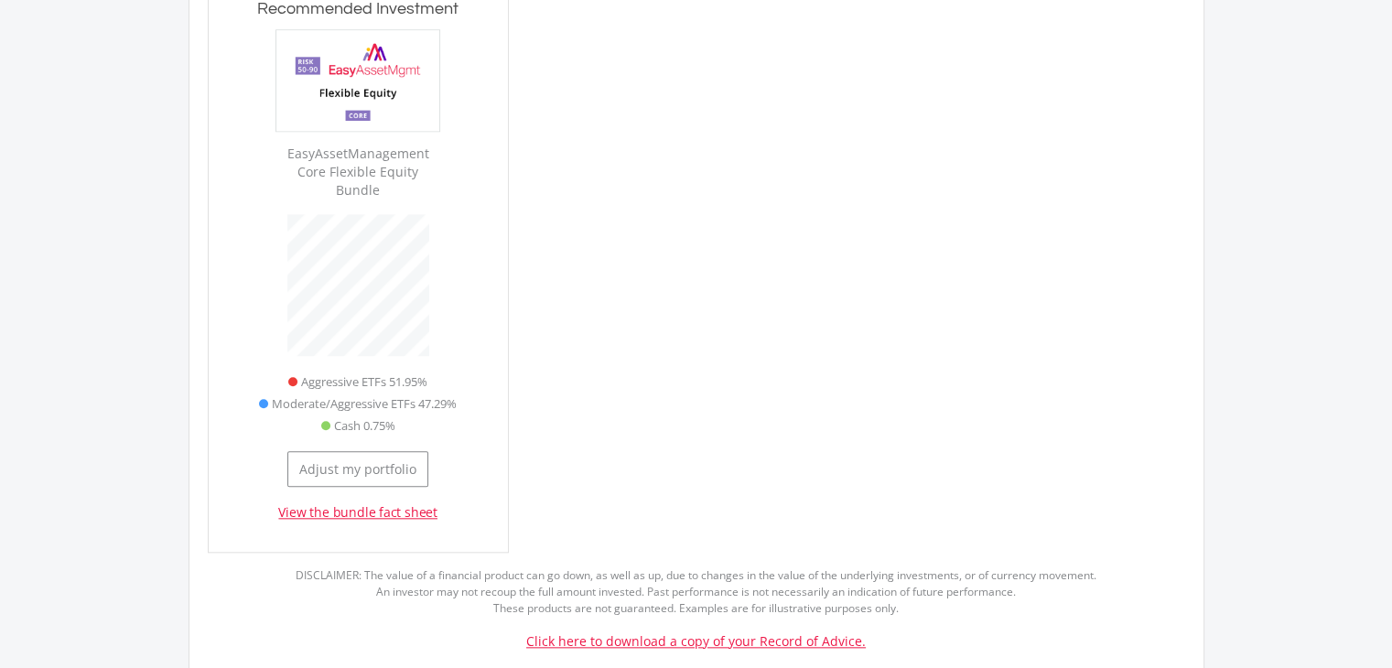
scroll to position [1805, 0]
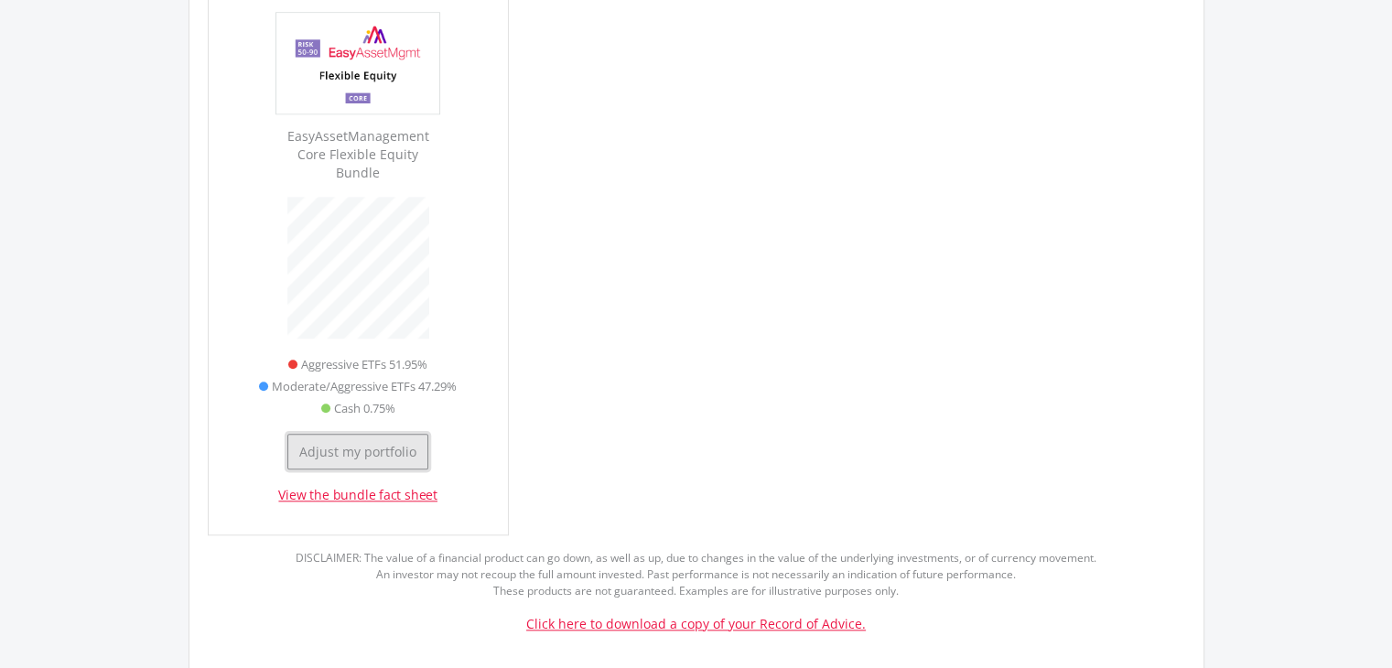
click at [331, 434] on button "Adjust my portfolio" at bounding box center [357, 452] width 141 height 36
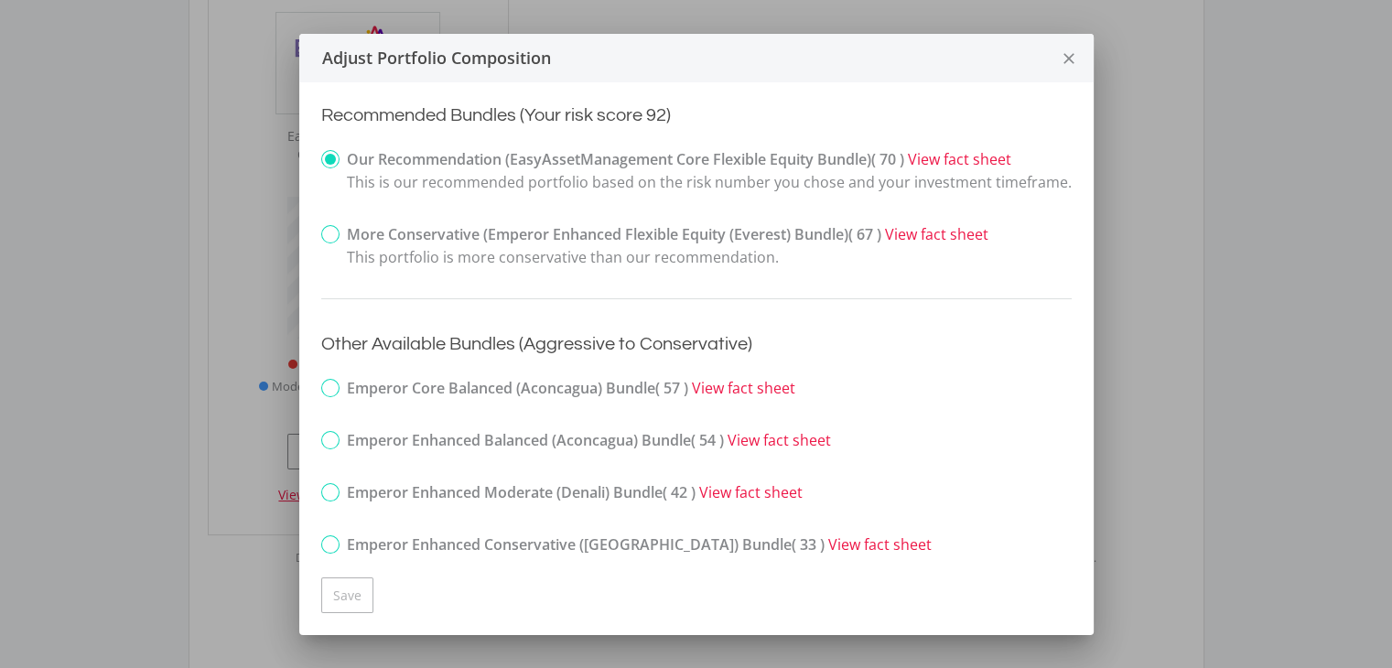
scroll to position [0, 0]
click at [1065, 56] on icon "close" at bounding box center [1069, 59] width 18 height 49
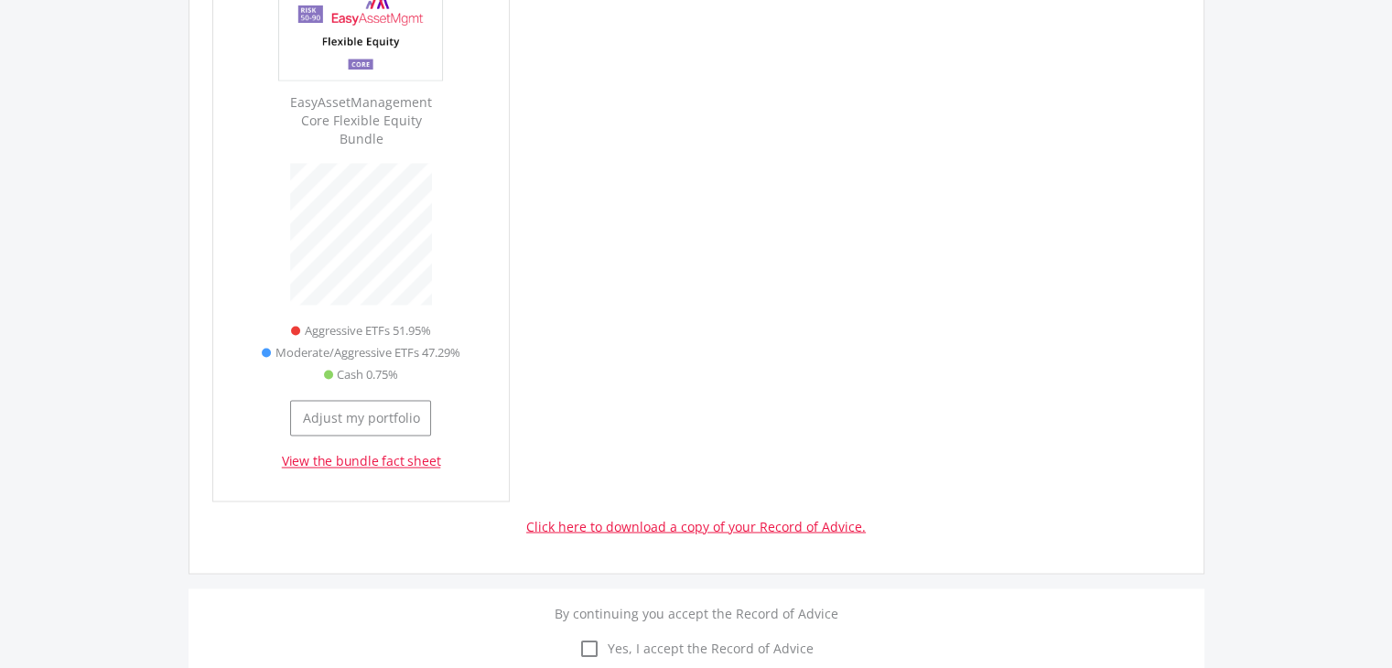
scroll to position [2982, 0]
click at [348, 398] on button "Adjust my portfolio" at bounding box center [360, 416] width 141 height 36
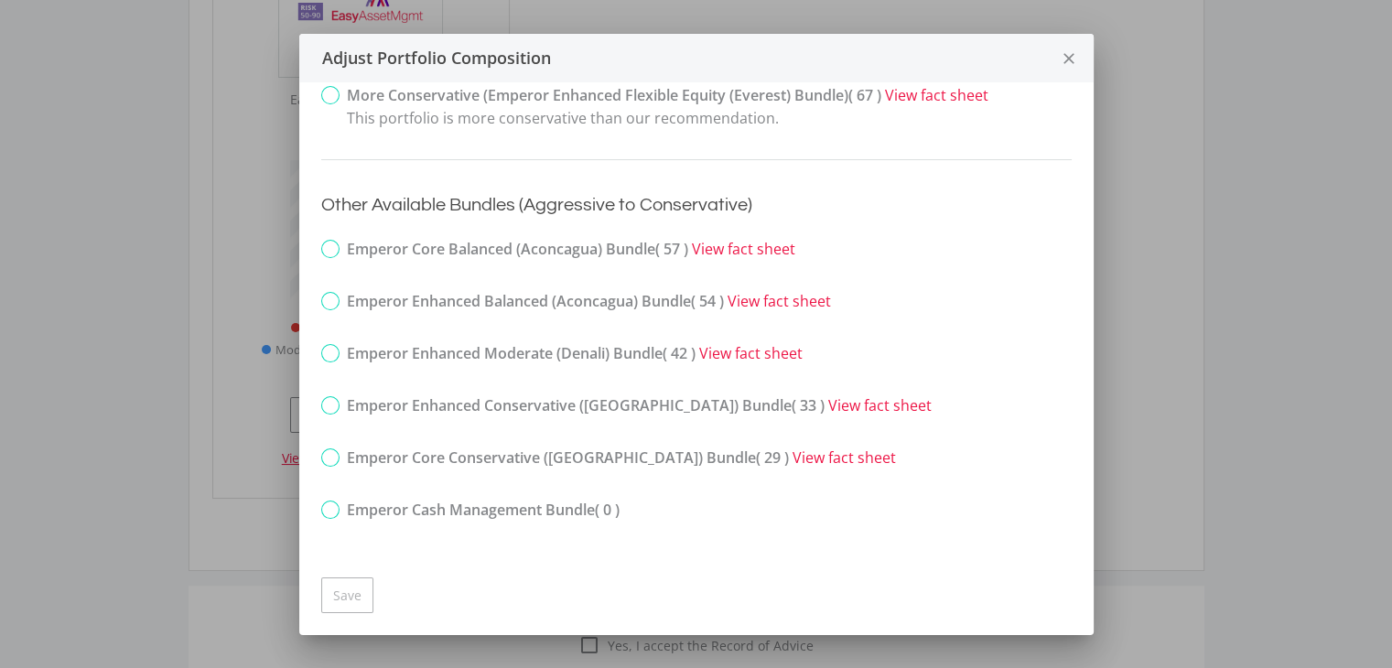
scroll to position [149, 0]
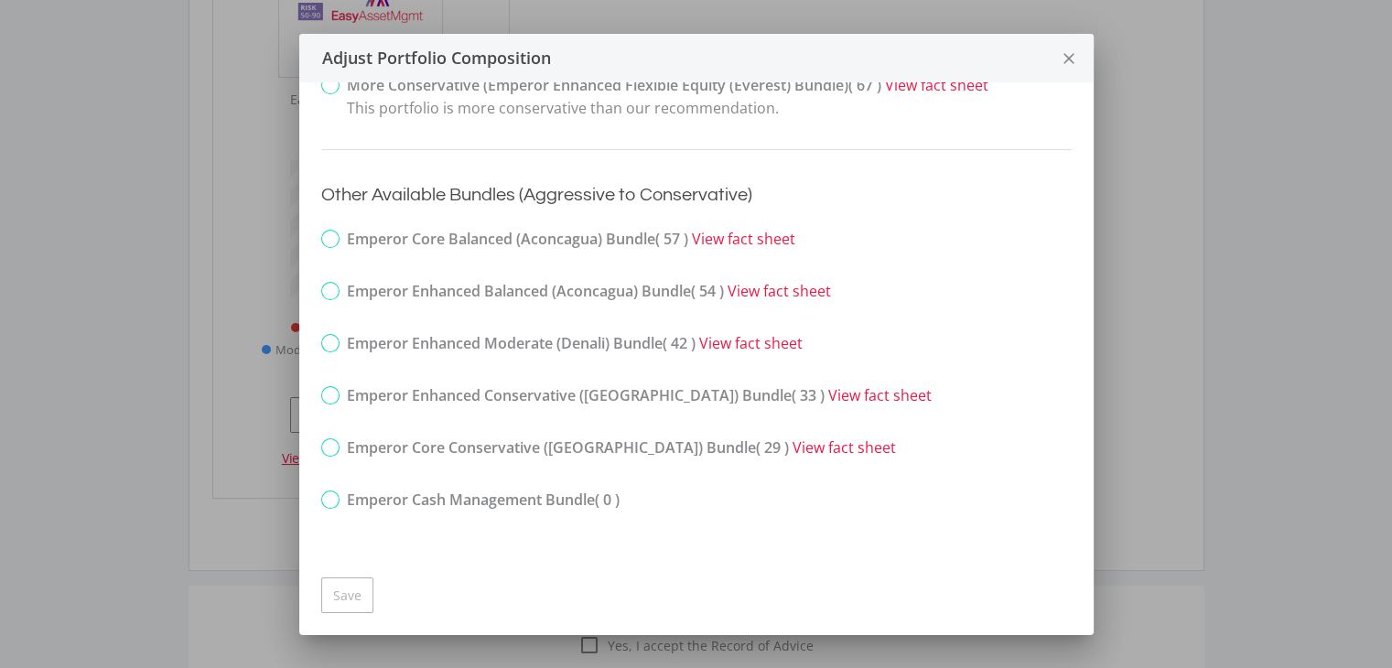
click at [1068, 56] on icon "close" at bounding box center [1069, 59] width 18 height 49
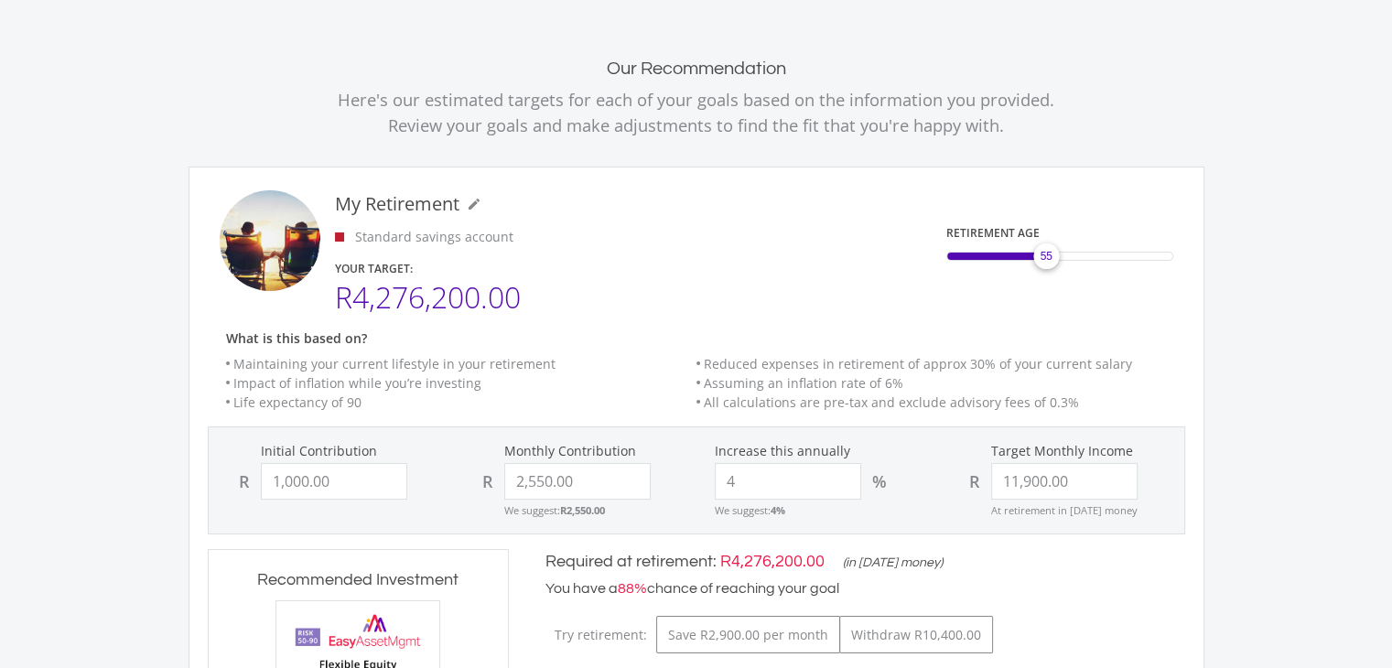
scroll to position [0, 0]
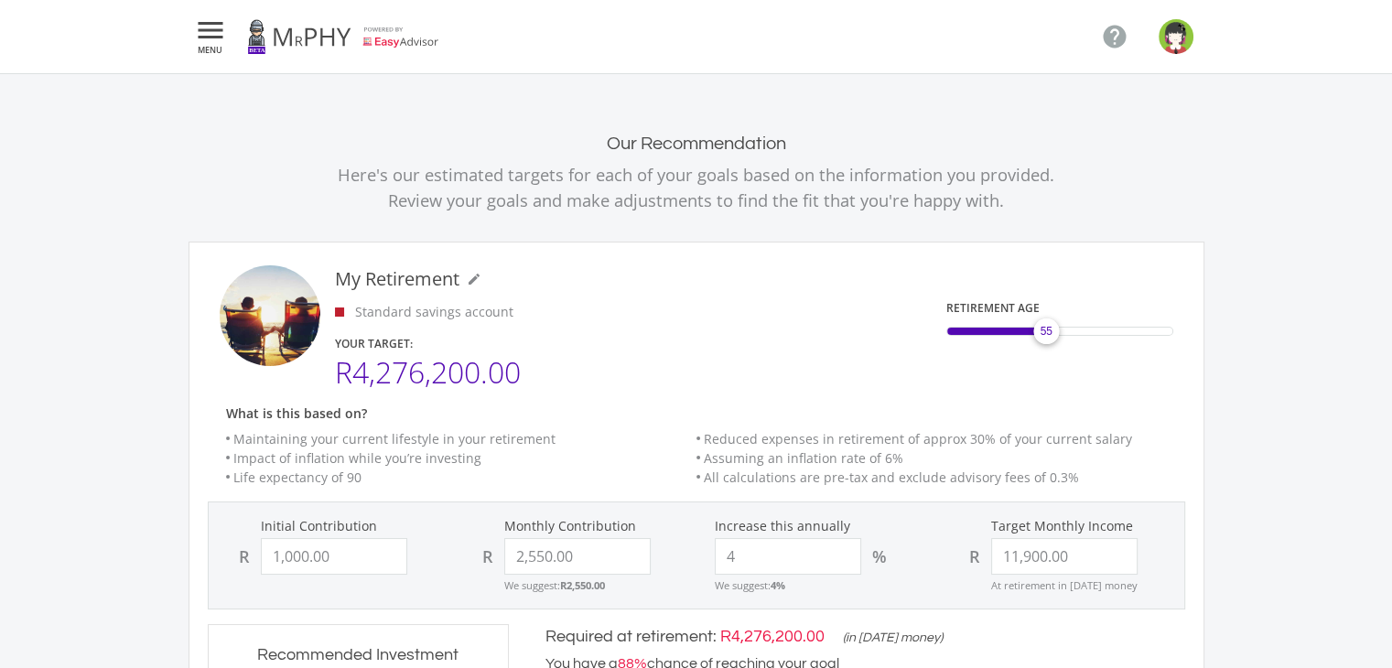
click at [204, 29] on icon "" at bounding box center [210, 30] width 33 height 22
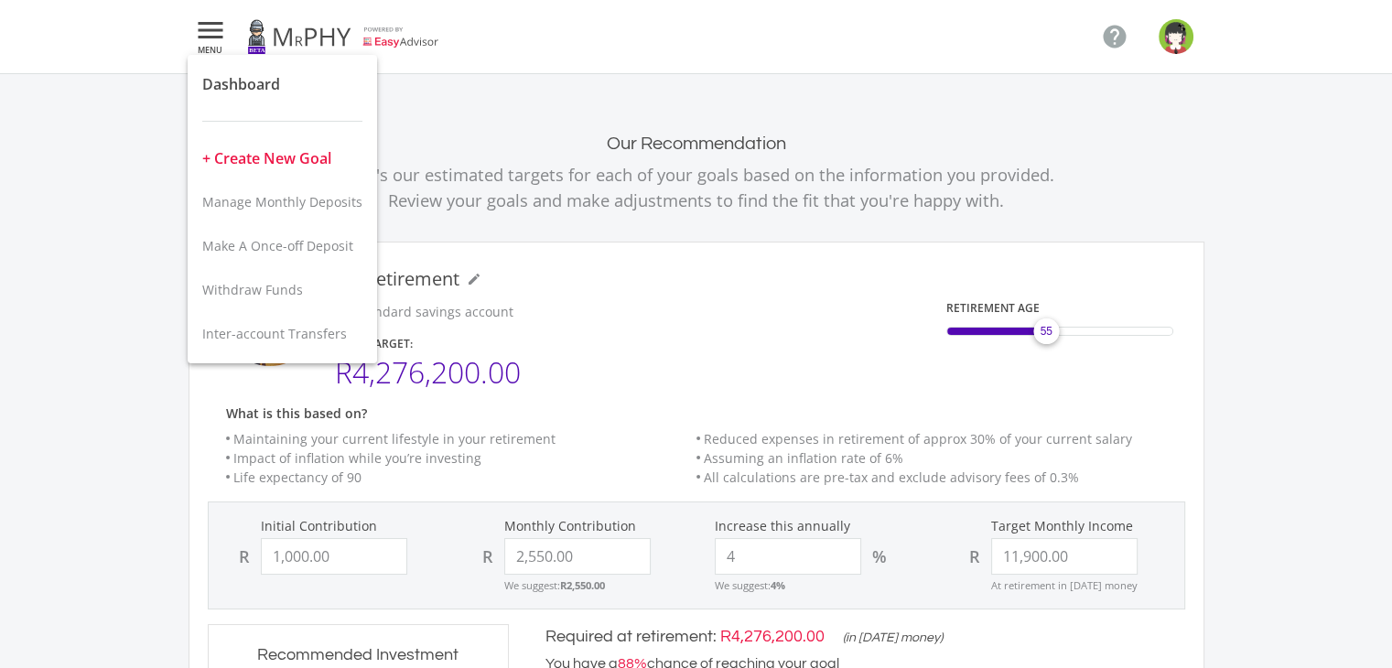
click at [266, 169] on button "+ Create New Goal" at bounding box center [282, 158] width 189 height 44
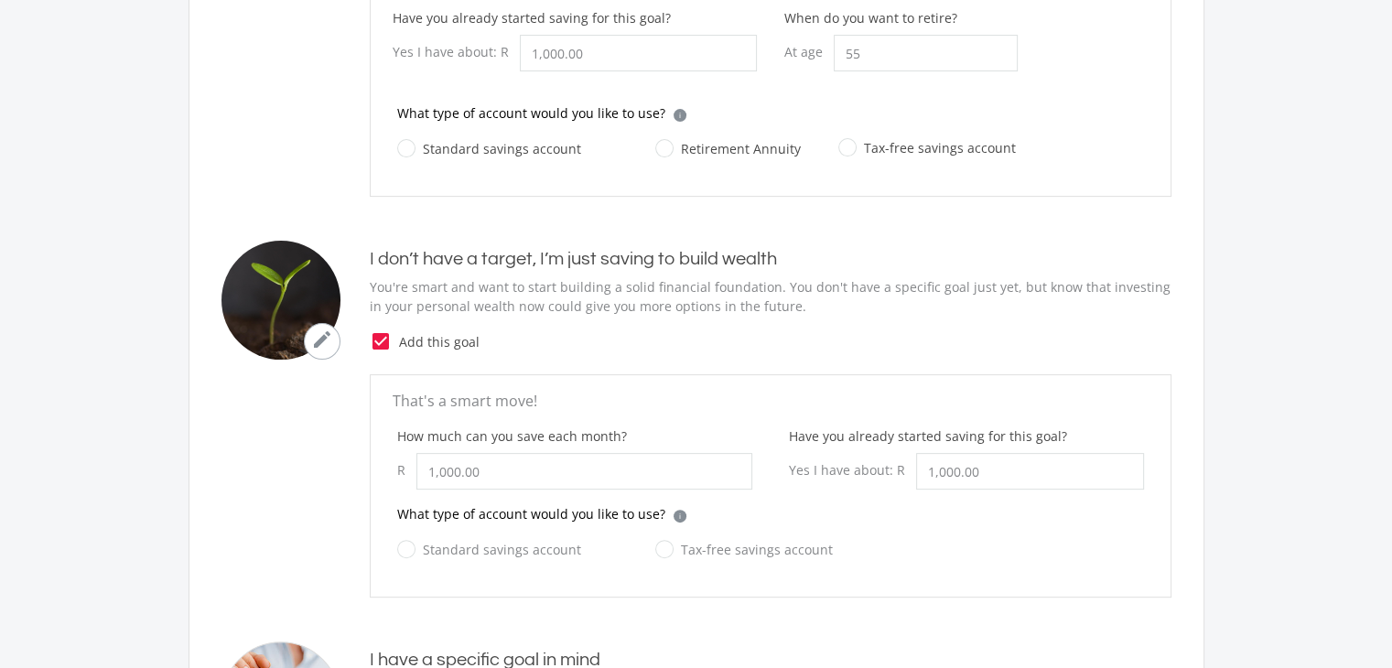
scroll to position [432, 0]
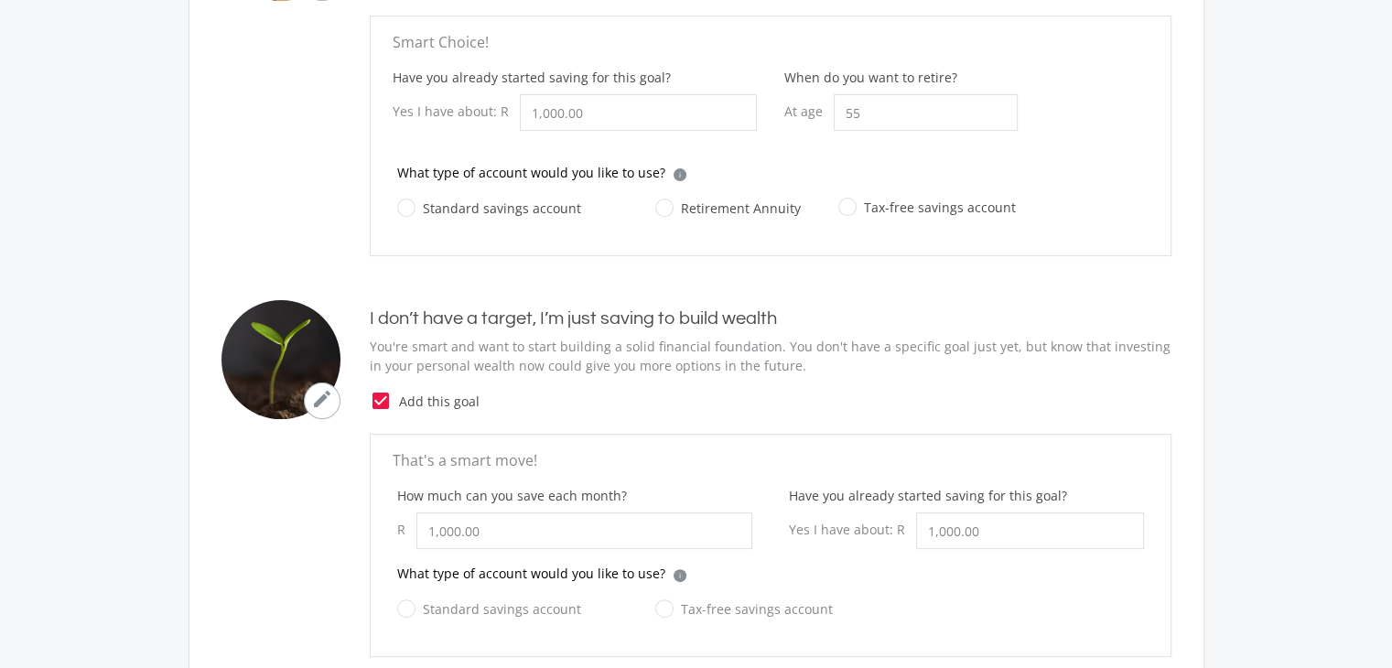
click at [383, 390] on icon "check_box" at bounding box center [381, 401] width 22 height 22
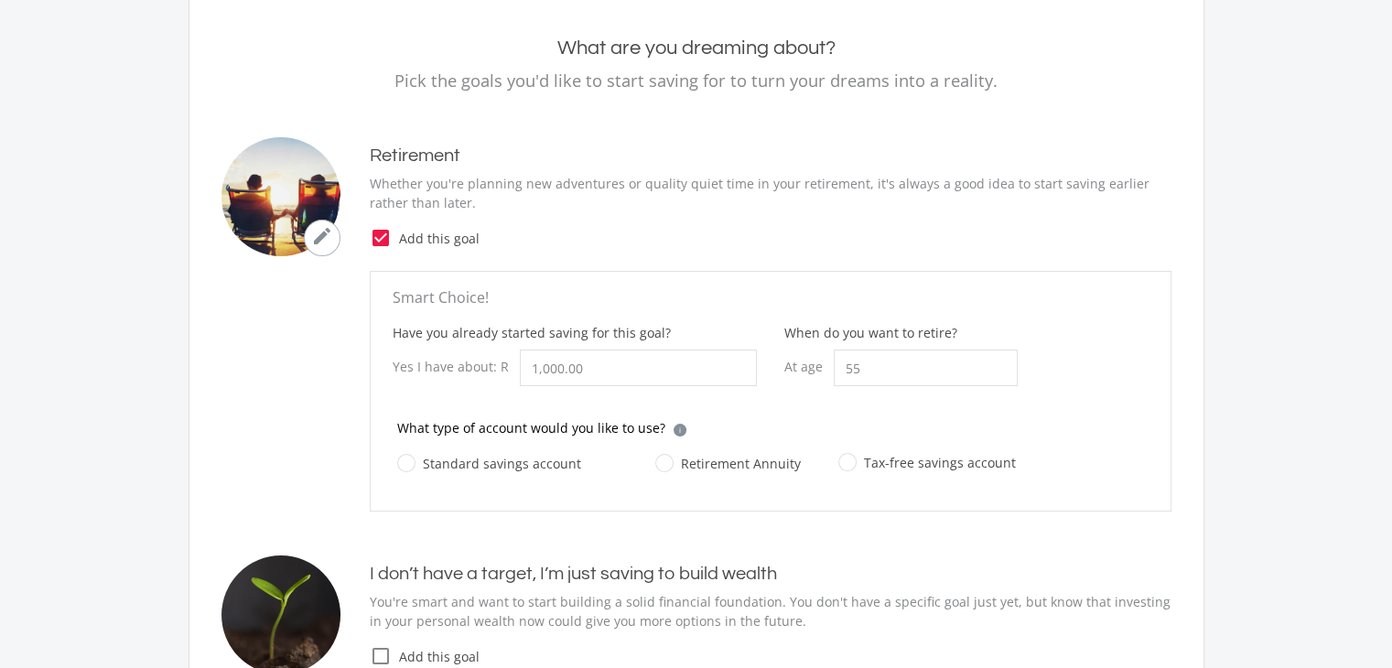
scroll to position [146, 0]
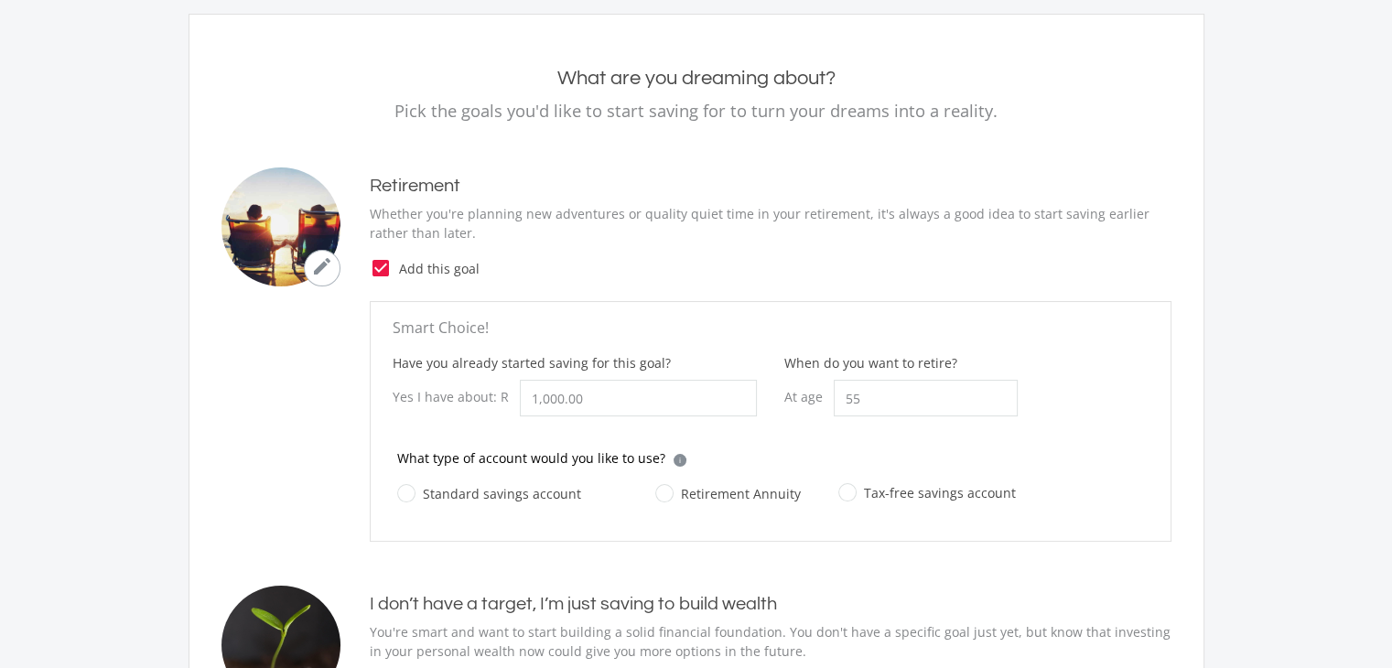
click at [385, 269] on icon "check_box" at bounding box center [381, 268] width 22 height 22
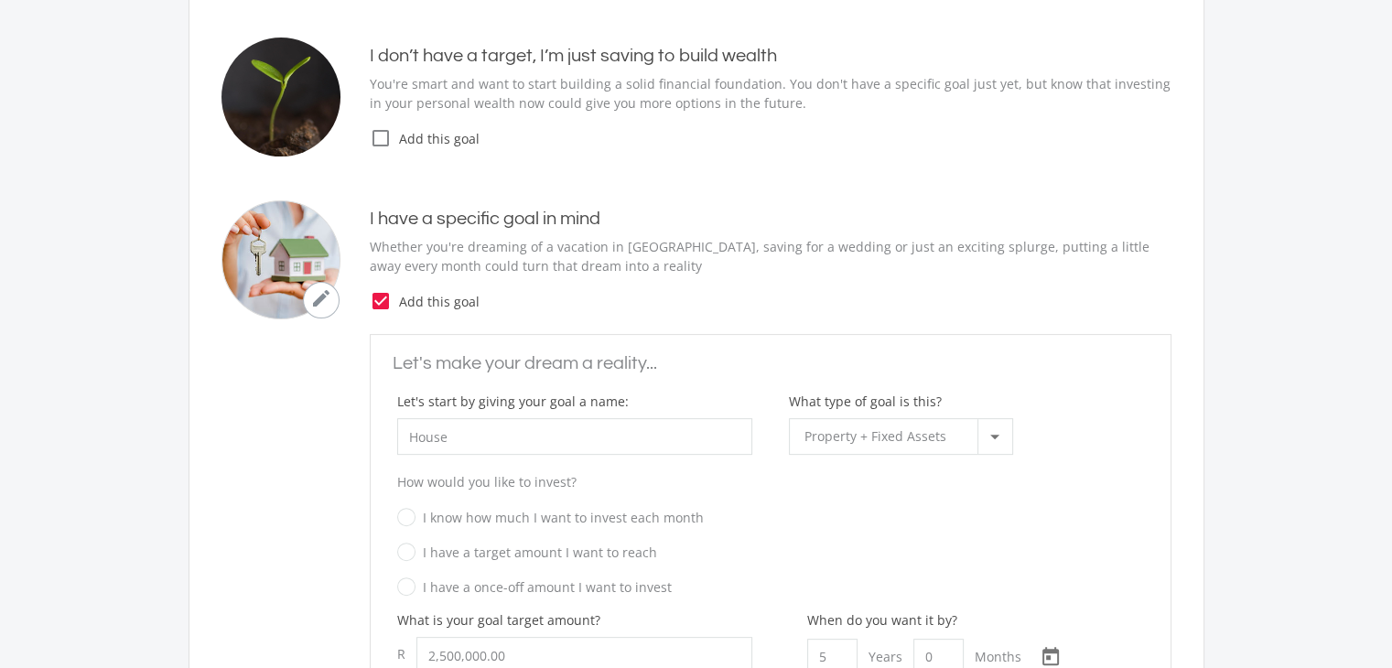
scroll to position [497, 0]
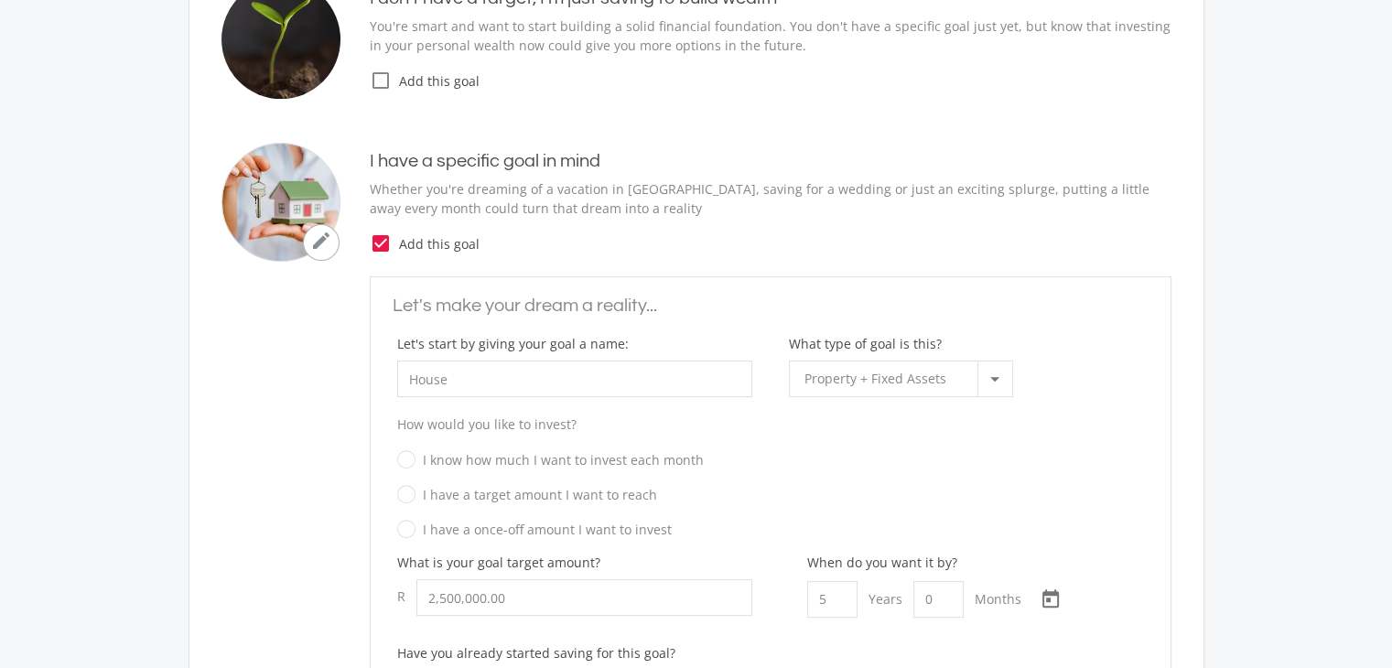
click at [995, 381] on div at bounding box center [995, 379] width 35 height 35
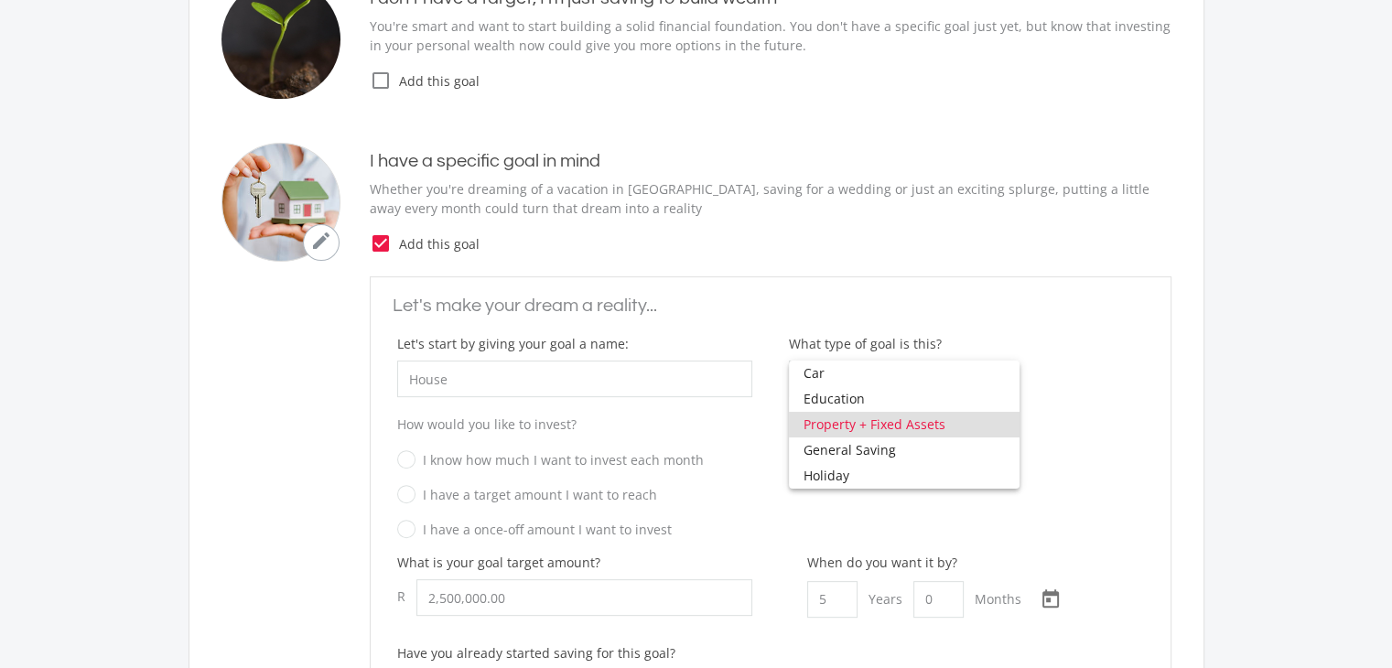
click at [1098, 402] on div at bounding box center [696, 334] width 1392 height 668
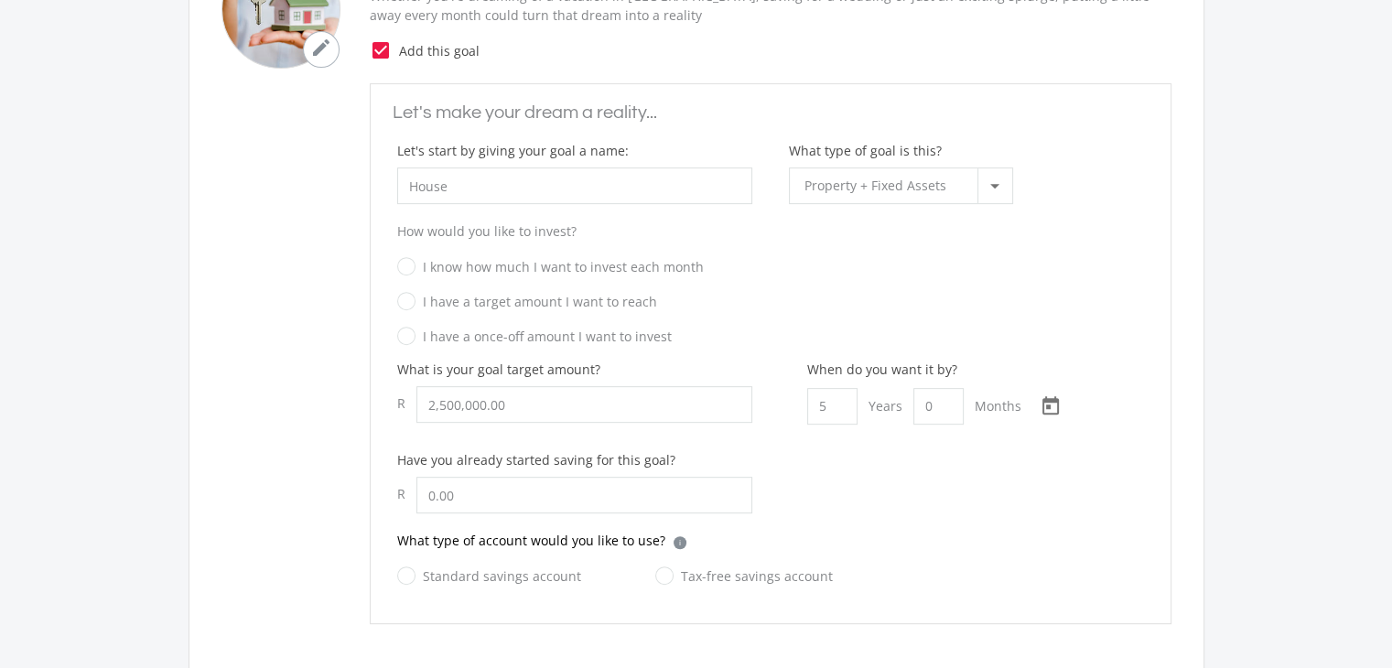
scroll to position [691, 0]
click at [827, 406] on input "5" at bounding box center [832, 405] width 50 height 37
type input "7"
click at [513, 403] on input "2500000.00" at bounding box center [584, 403] width 336 height 37
type input "2"
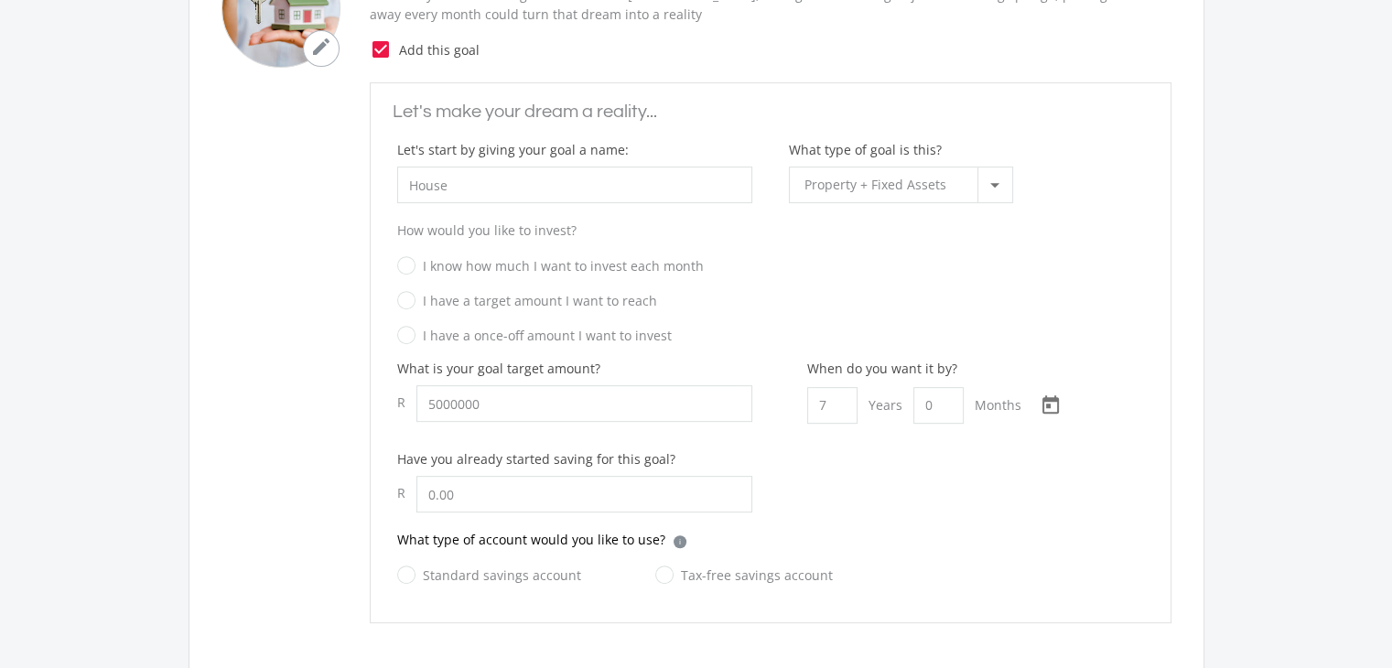
type input "5,000,000.00"
click at [823, 511] on div "What is your goal target amount? R 5,000,000.00 When do you want it by? 7 Years…" at bounding box center [771, 444] width 784 height 171
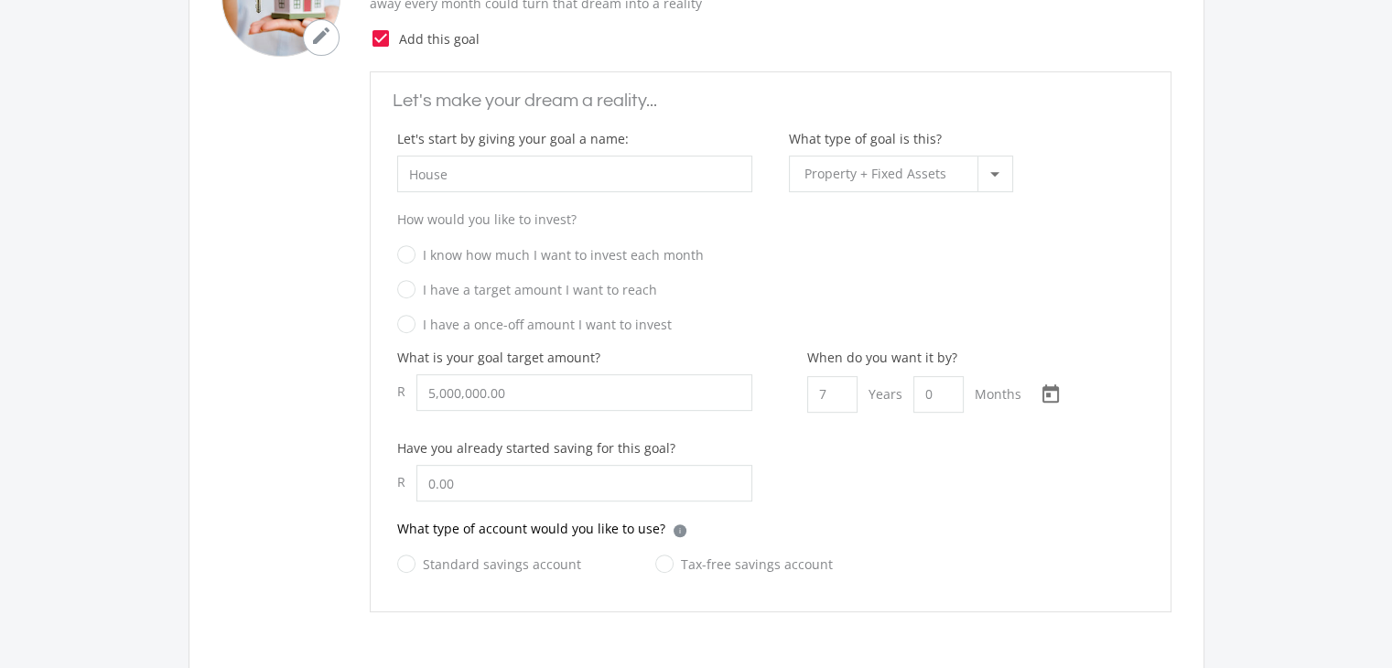
scroll to position [701, 0]
click at [451, 167] on input "House" at bounding box center [574, 175] width 355 height 37
click at [408, 169] on input "House" at bounding box center [574, 175] width 355 height 37
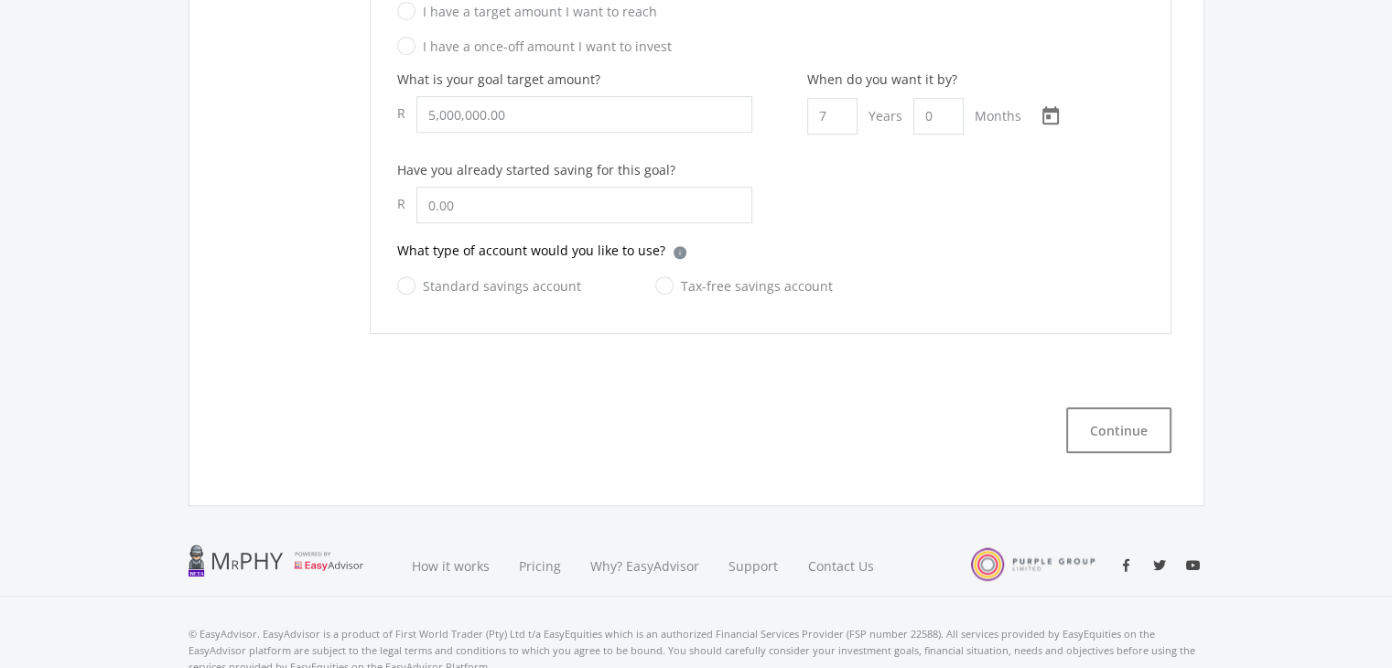
scroll to position [981, 0]
type input "Dream House"
click at [1131, 427] on button "Continue" at bounding box center [1118, 429] width 105 height 46
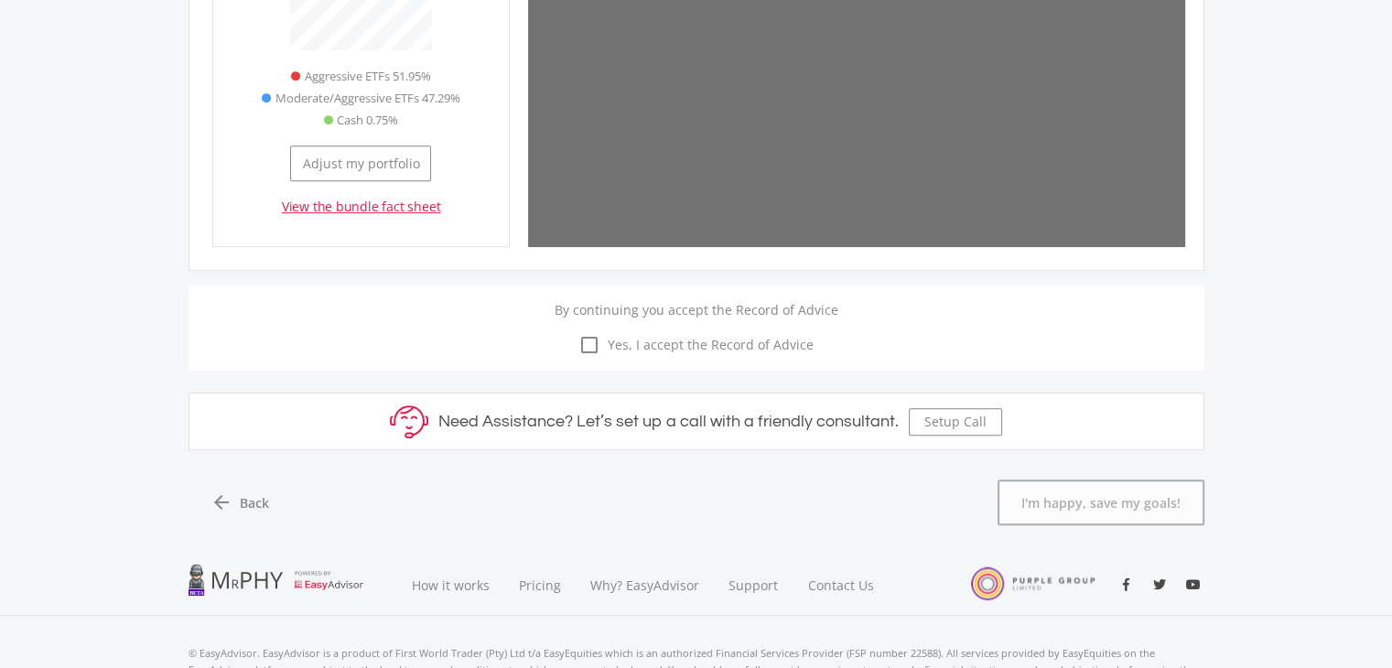
scroll to position [555, 297]
type input "5000000"
type input "0"
type input "50037"
type input "5,000,000.00"
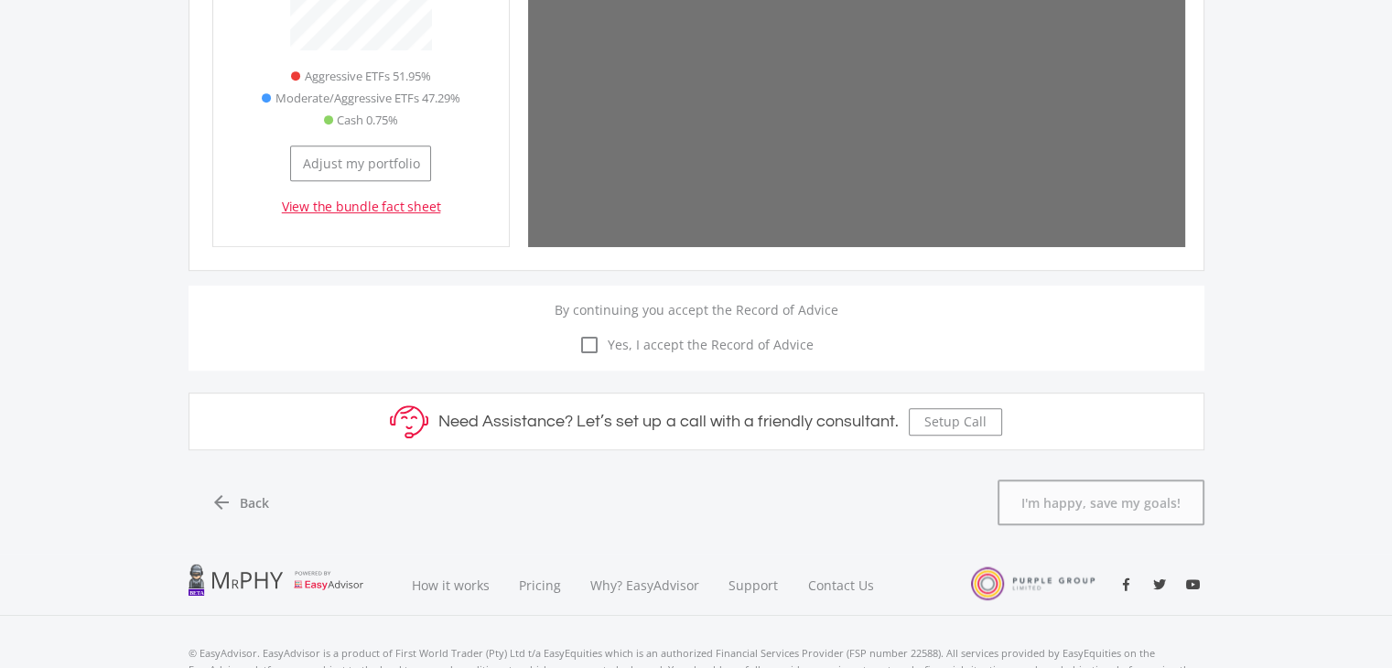
type input "0.00"
type input "50,037.00"
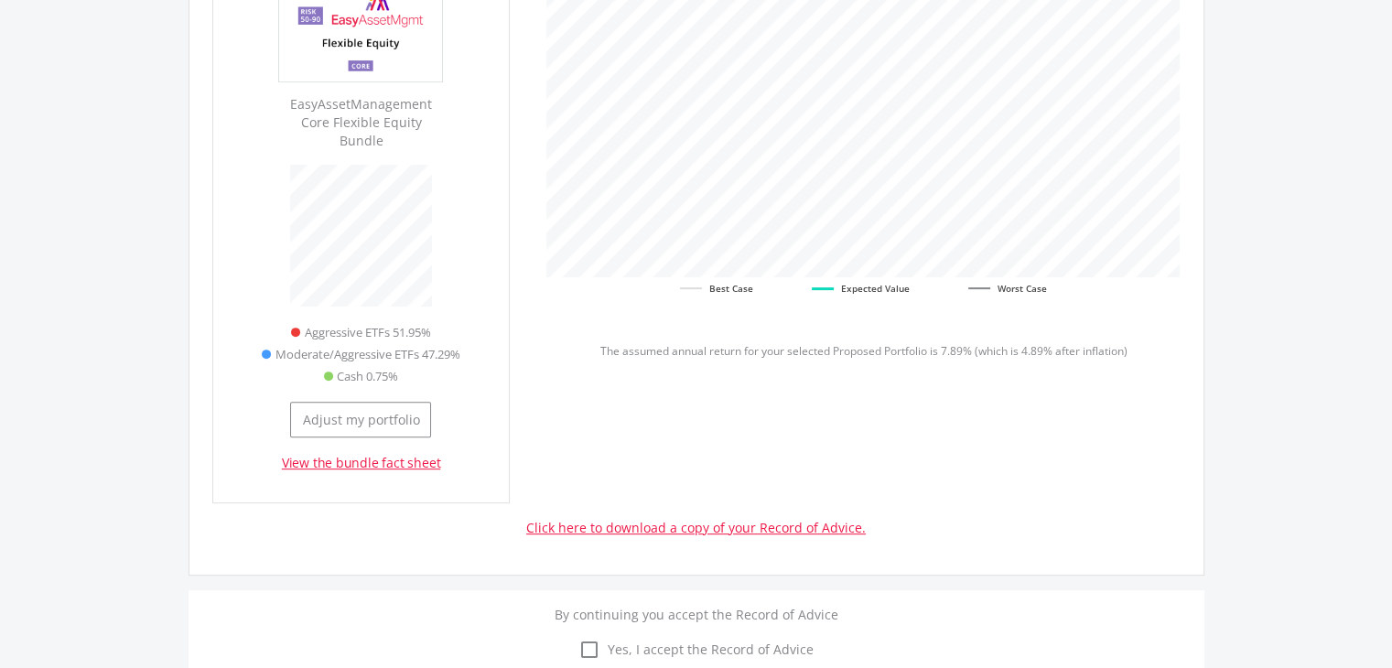
scroll to position [646, 0]
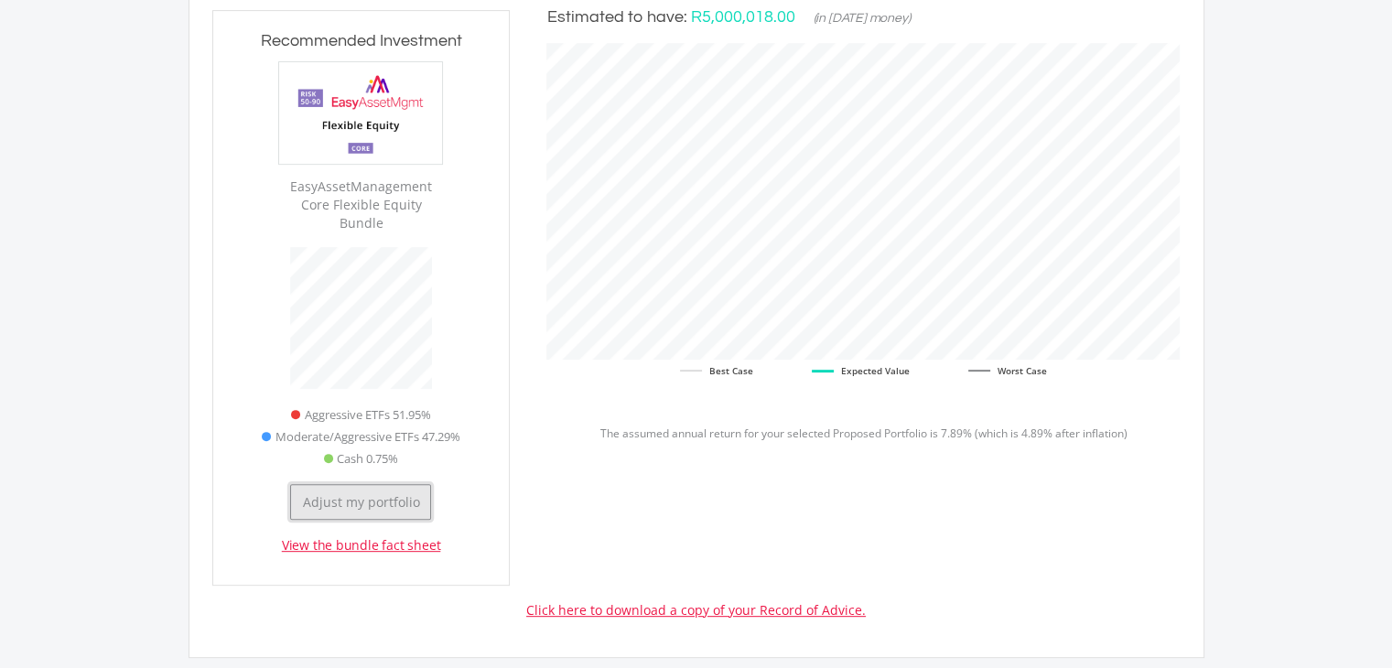
click at [373, 484] on button "Adjust my portfolio" at bounding box center [360, 502] width 141 height 36
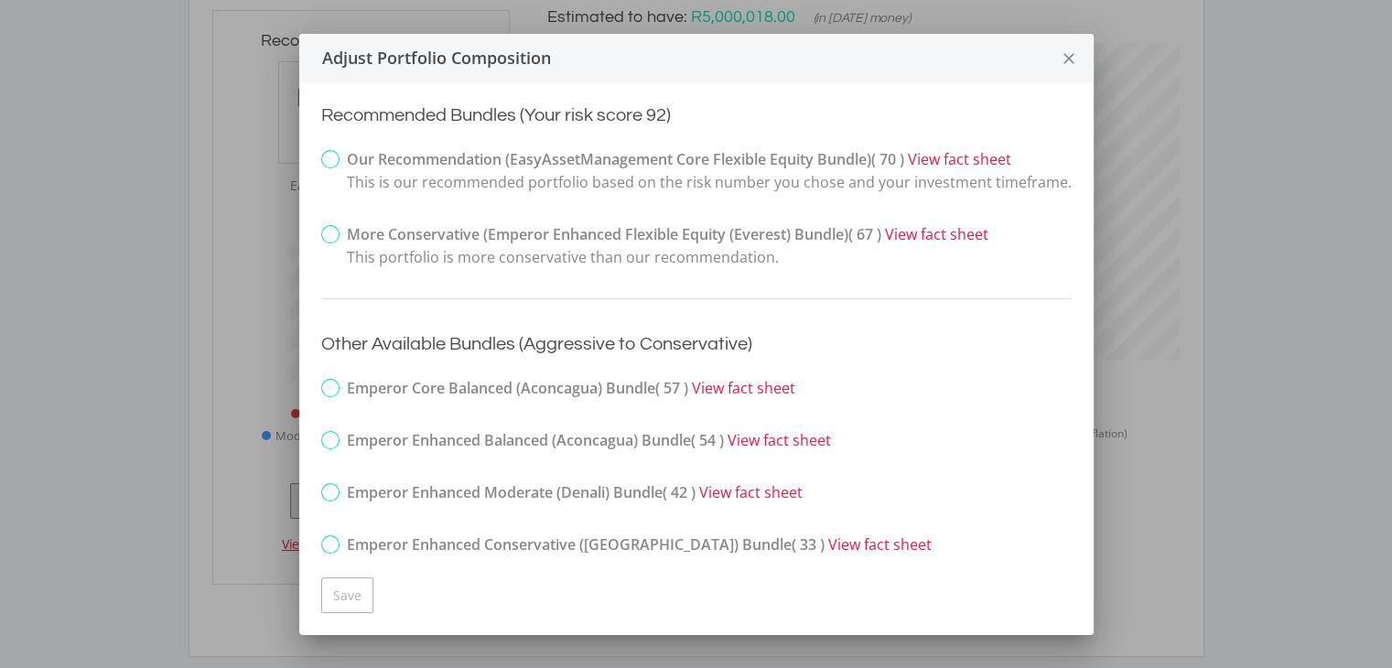
scroll to position [0, 0]
click at [326, 232] on label "More Conservative (Emperor Enhanced Flexible Equity (Everest) Bundle) ( 67 ) Vi…" at bounding box center [654, 246] width 667 height 46
click at [315, 232] on input "More Conservative (Emperor Enhanced Flexible Equity (Everest) Bundle) ( 67 ) Vi…" at bounding box center [309, 250] width 12 height 46
radio input "true"
click at [351, 587] on button "Save" at bounding box center [347, 596] width 52 height 36
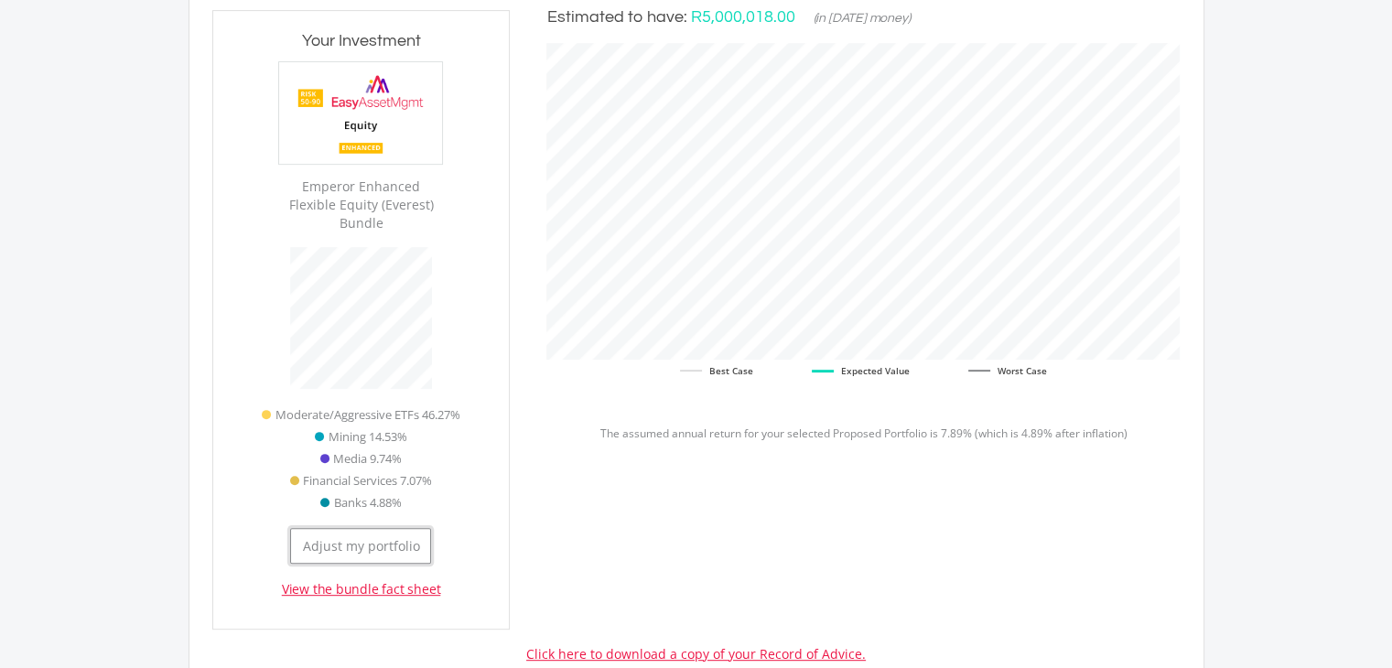
scroll to position [599, 297]
type input "5000000"
type input "0"
type input "41513"
type input "5,000,000.00"
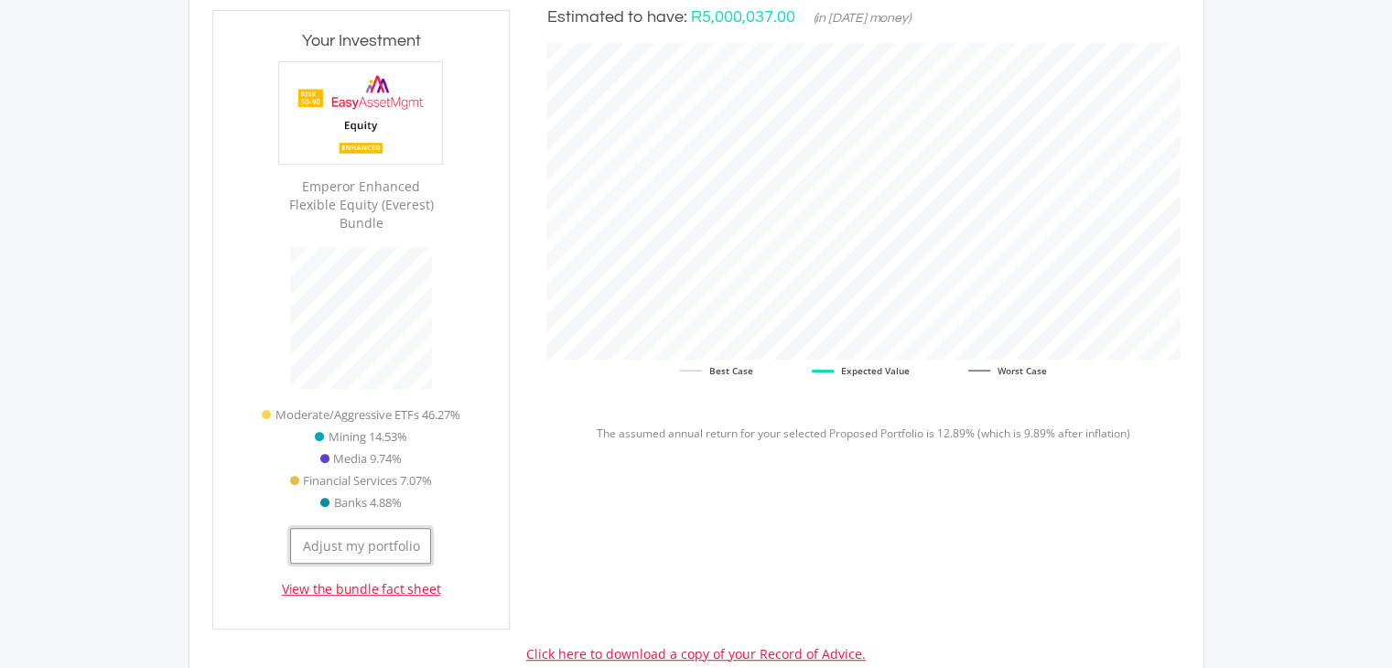
type input "0.00"
type input "41,513.00"
click at [381, 528] on button "Adjust my portfolio" at bounding box center [360, 546] width 141 height 36
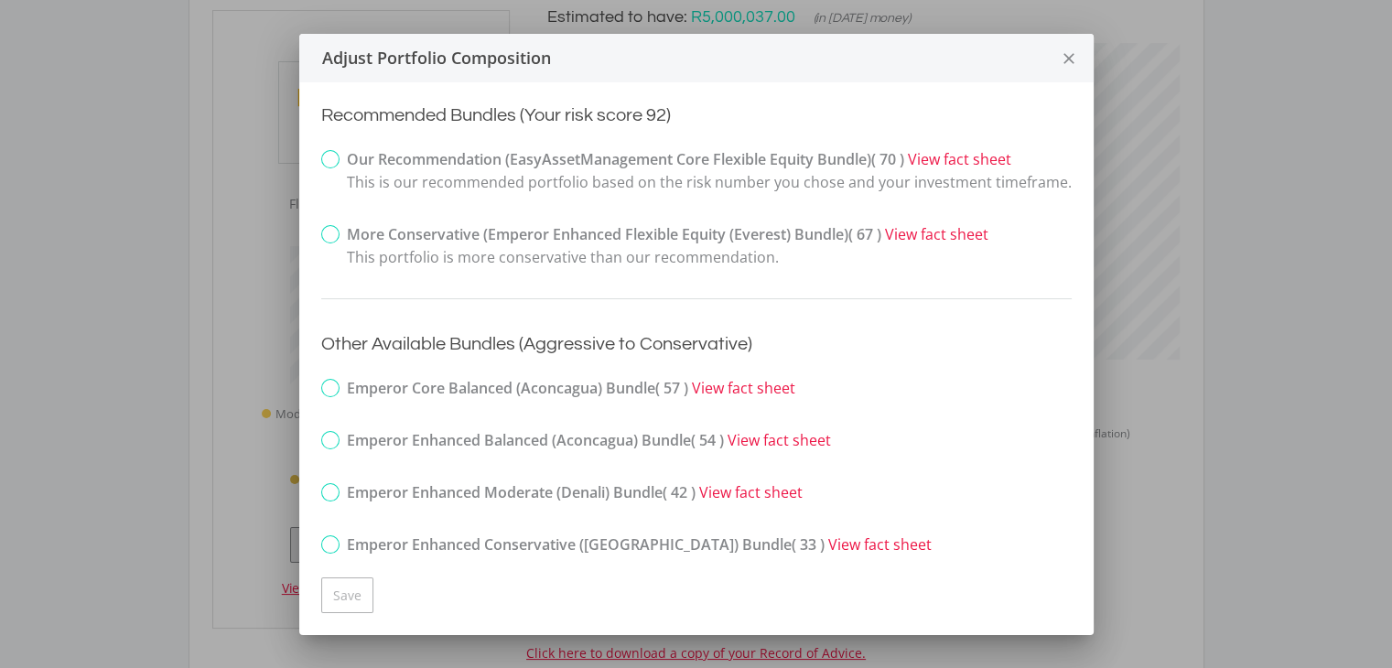
scroll to position [0, 0]
click at [329, 159] on label "Our Recommendation (EasyAssetManagement Core Flexible Equity Bundle) ( 70 ) Vie…" at bounding box center [696, 171] width 751 height 46
click at [315, 159] on input "Our Recommendation (EasyAssetManagement Core Flexible Equity Bundle) ( 70 ) Vie…" at bounding box center [309, 175] width 12 height 46
radio input "true"
click at [344, 590] on button "Save" at bounding box center [347, 596] width 52 height 36
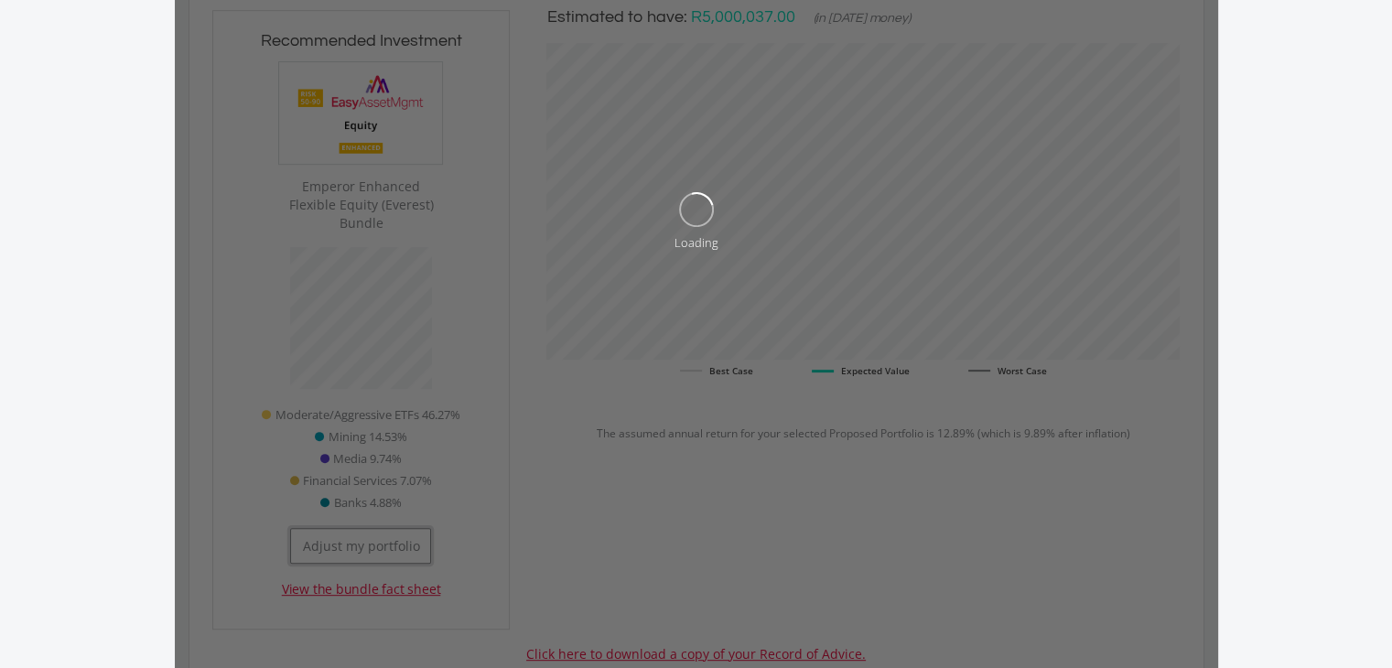
scroll to position [914805, 914692]
type input "5000000"
type input "0"
type input "50037"
type input "5,000,000.00"
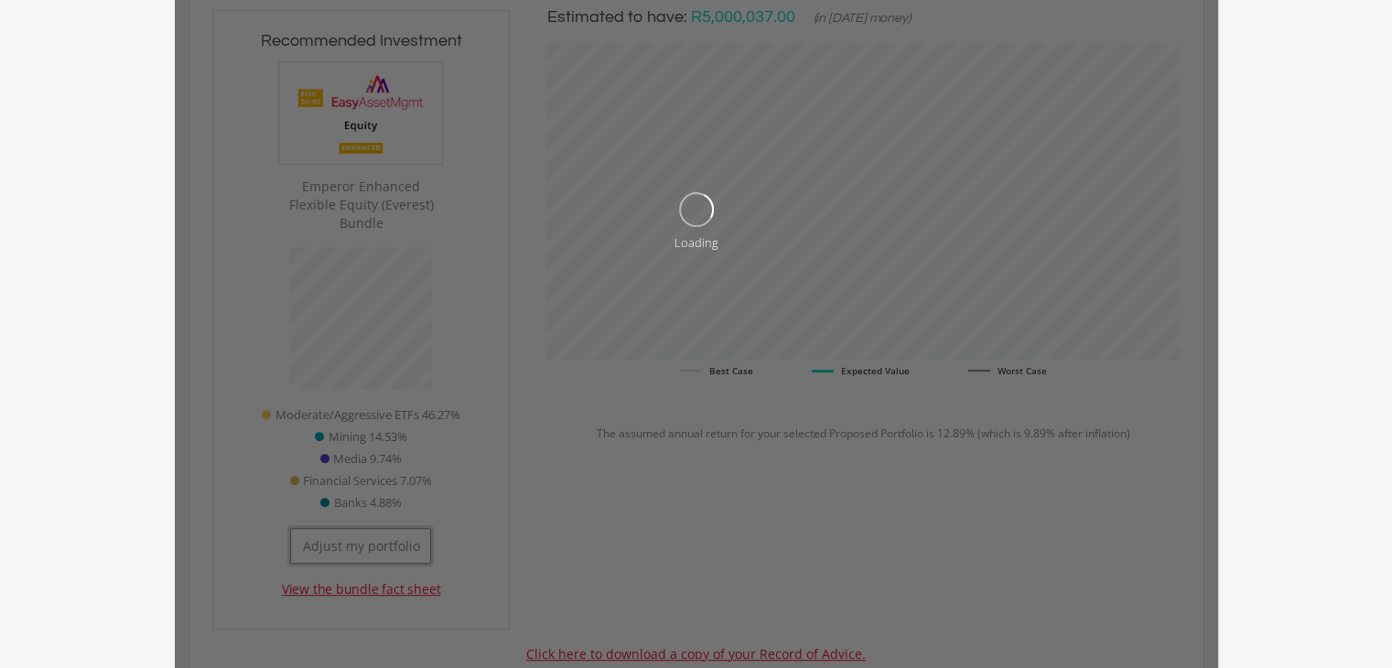
type input "0.00"
type input "50,037.00"
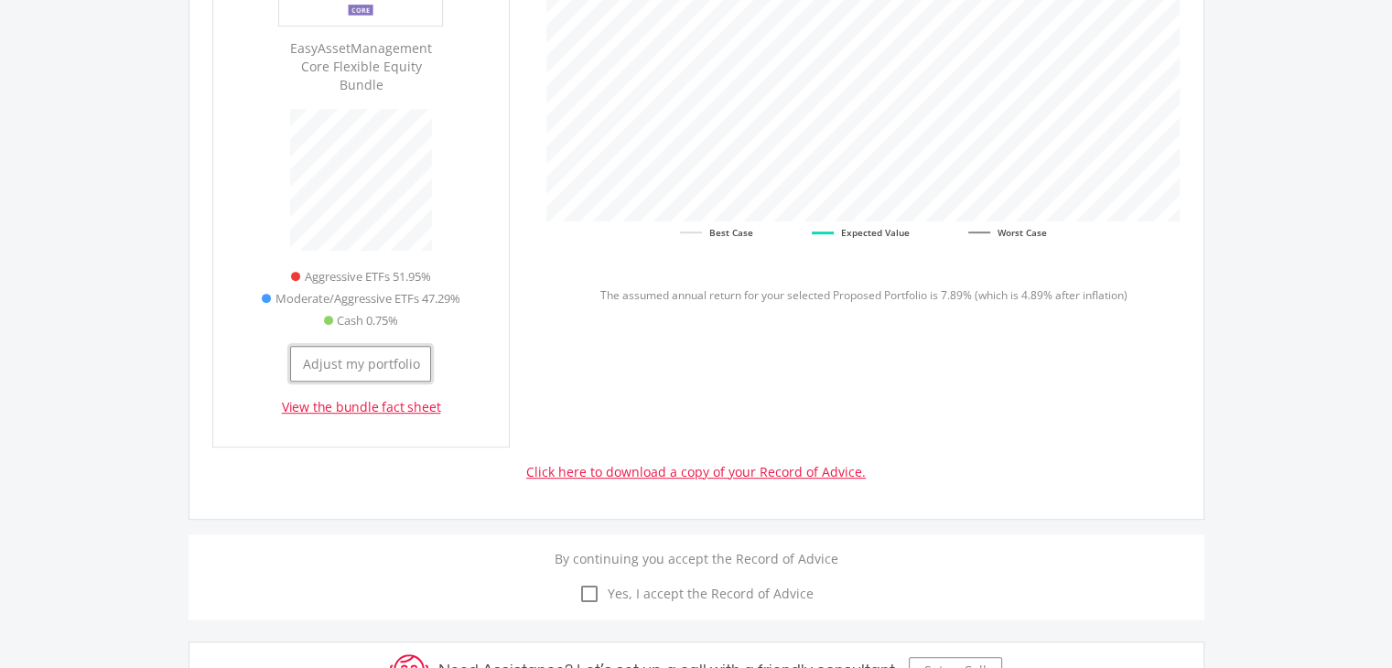
scroll to position [842, 0]
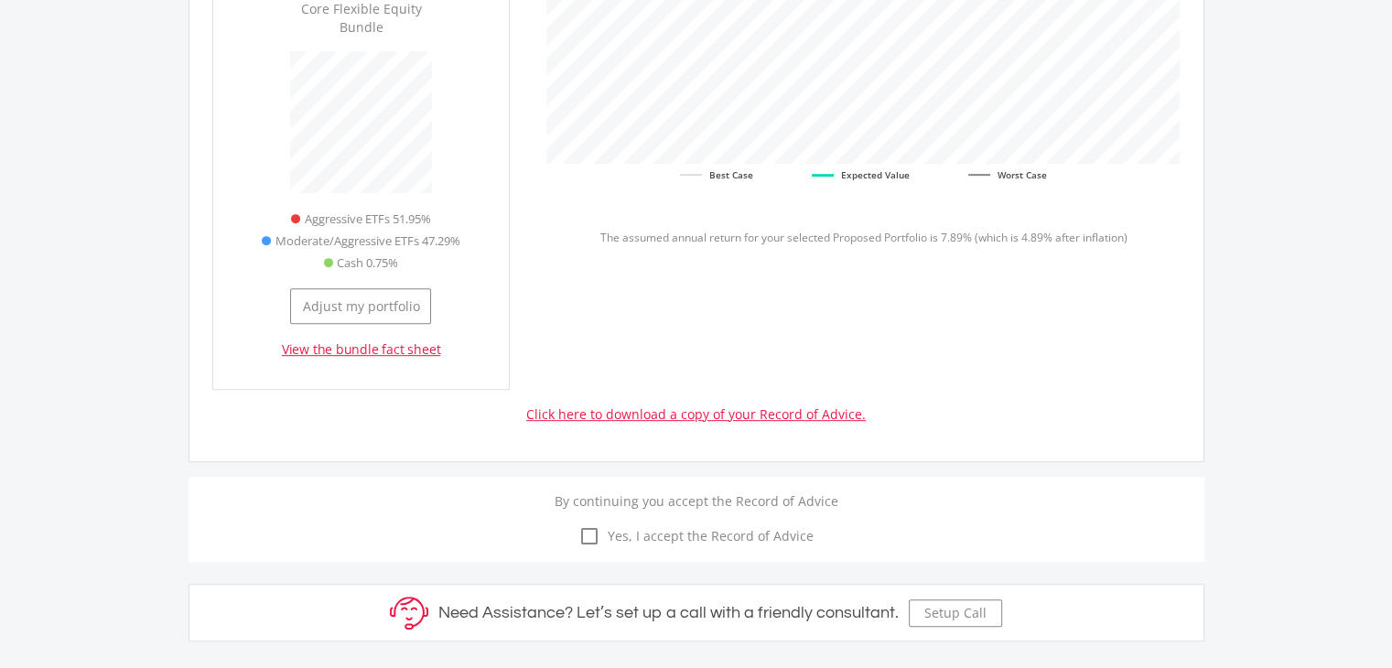
click at [362, 341] on link "View the bundle fact sheet" at bounding box center [361, 350] width 159 height 18
